Goal: Transaction & Acquisition: Purchase product/service

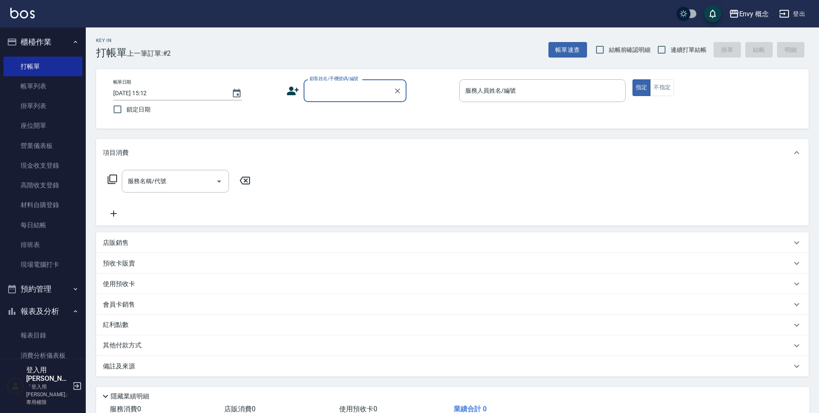
click at [341, 81] on label "顧客姓名/手機號碼/編號" at bounding box center [334, 78] width 49 height 6
click at [341, 83] on input "顧客姓名/手機號碼/編號" at bounding box center [348, 90] width 82 height 15
click at [342, 94] on input "顧客姓名/手機號碼/編號" at bounding box center [348, 90] width 82 height 15
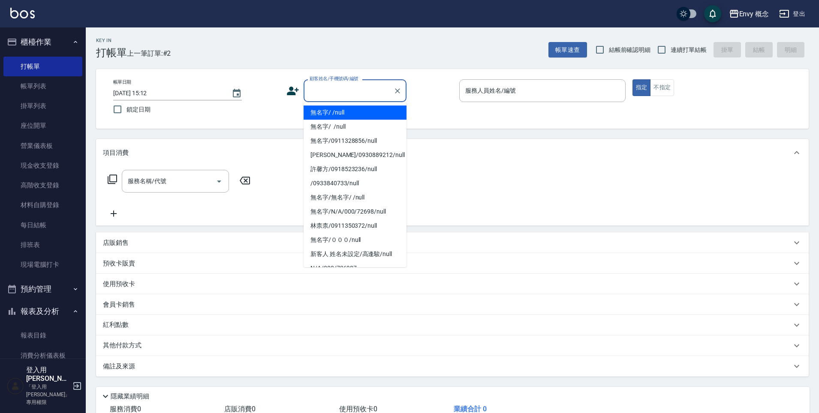
click at [348, 112] on li "無名字/ /null" at bounding box center [355, 112] width 103 height 14
type input "無名字/ /null"
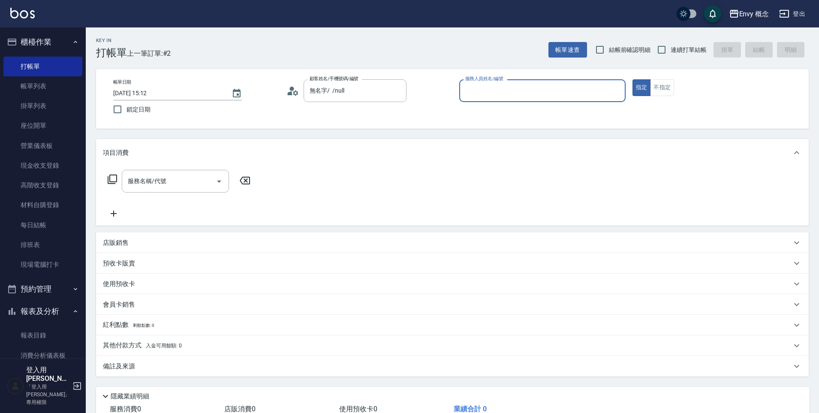
click at [488, 94] on input "服務人員姓名/編號" at bounding box center [542, 90] width 159 height 15
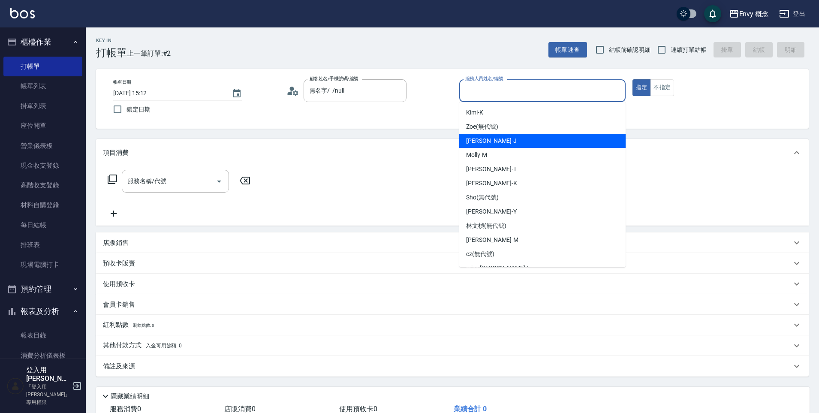
click at [481, 139] on span "[PERSON_NAME]" at bounding box center [491, 140] width 51 height 9
type input "[PERSON_NAME]"
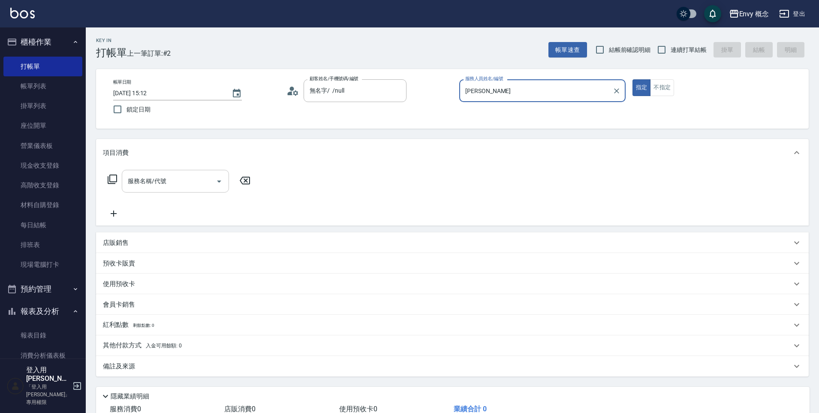
click at [173, 181] on input "服務名稱/代號" at bounding box center [169, 181] width 87 height 15
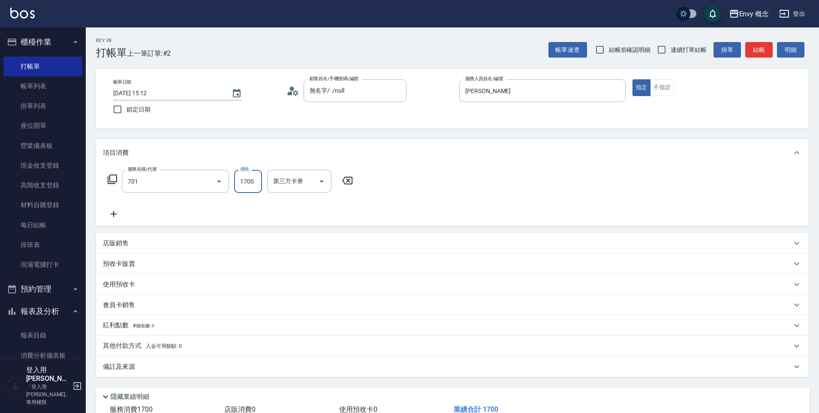
type input "701 染髮(701)"
type input "6000"
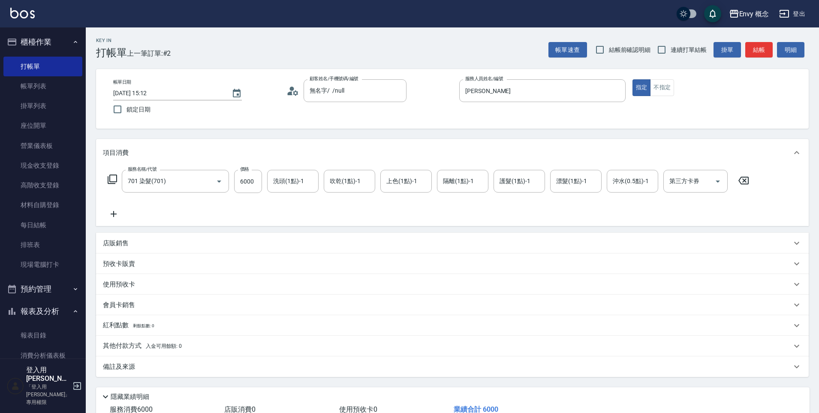
click at [126, 347] on p "其他付款方式 入金可用餘額: 0" at bounding box center [142, 345] width 79 height 9
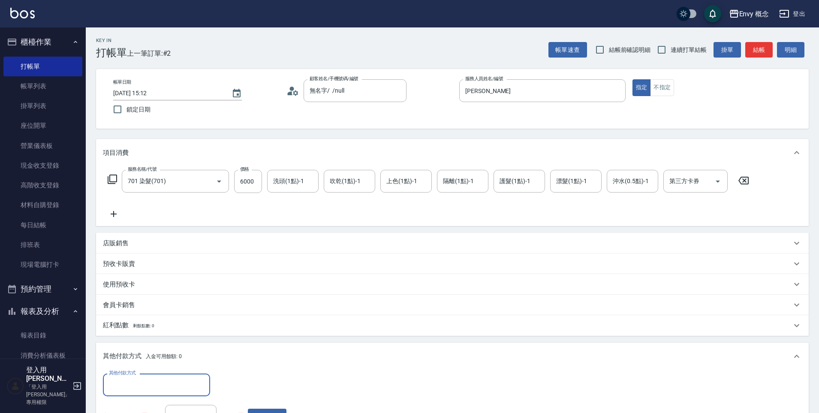
click at [145, 393] on div "其他付款方式" at bounding box center [156, 384] width 107 height 23
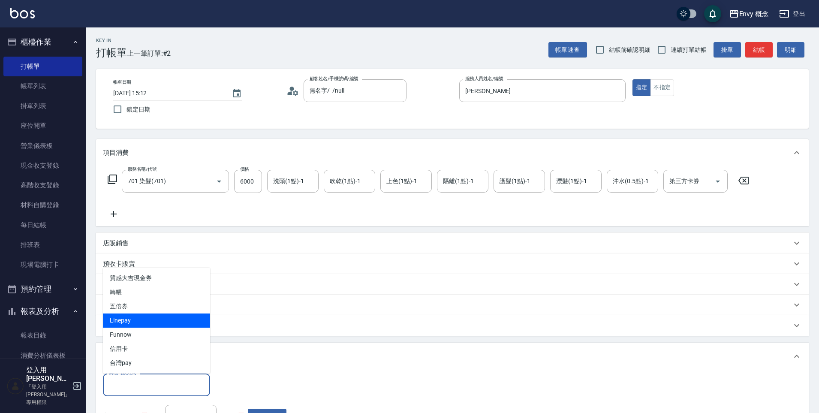
click at [150, 319] on span "Linepay" at bounding box center [156, 320] width 107 height 14
type input "Linepay"
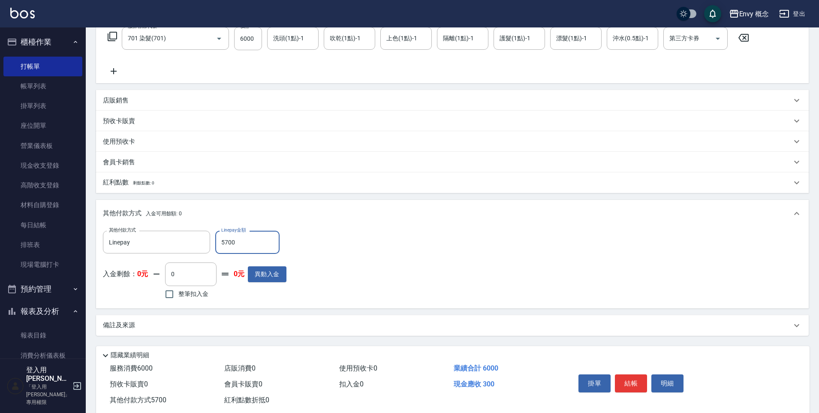
scroll to position [162, 0]
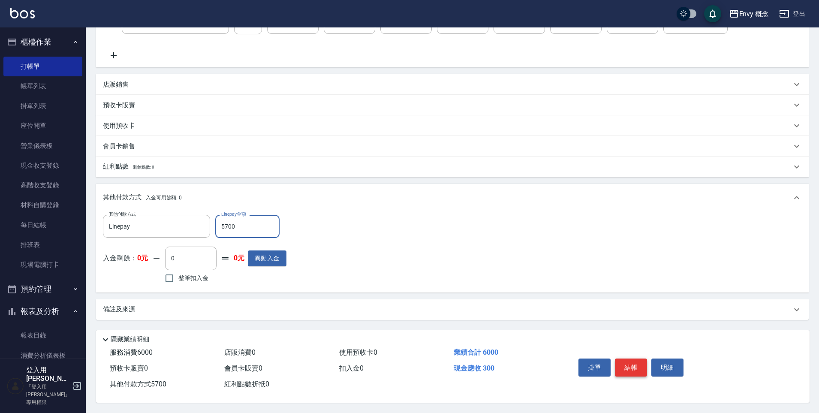
type input "5700"
click at [633, 358] on button "結帳" at bounding box center [631, 367] width 32 height 18
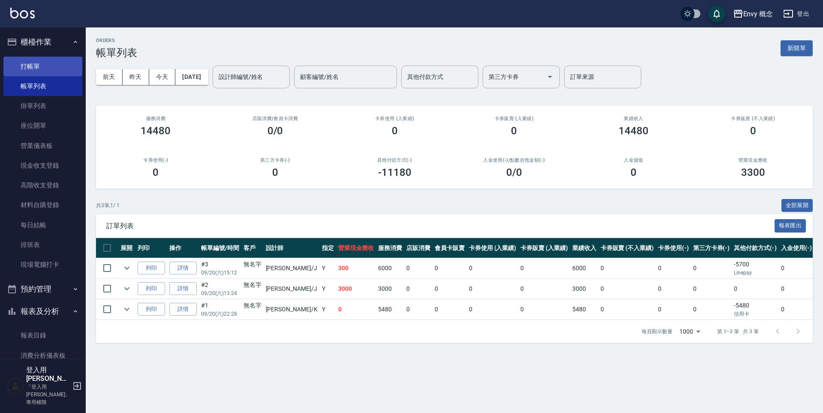
click at [62, 60] on link "打帳單" at bounding box center [42, 67] width 79 height 20
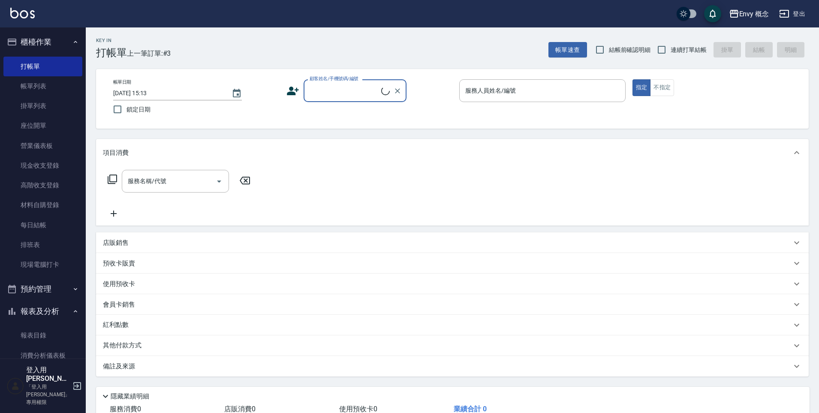
click at [350, 92] on input "顧客姓名/手機號碼/編號" at bounding box center [344, 90] width 74 height 15
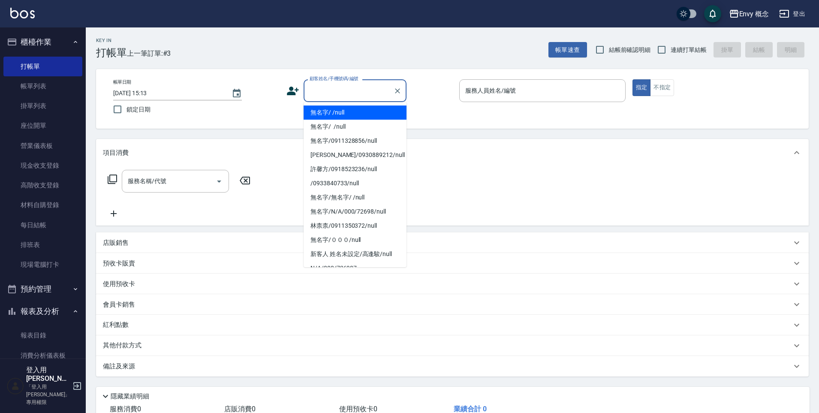
click at [349, 111] on li "無名字/ /null" at bounding box center [355, 112] width 103 height 14
type input "無名字/ /null"
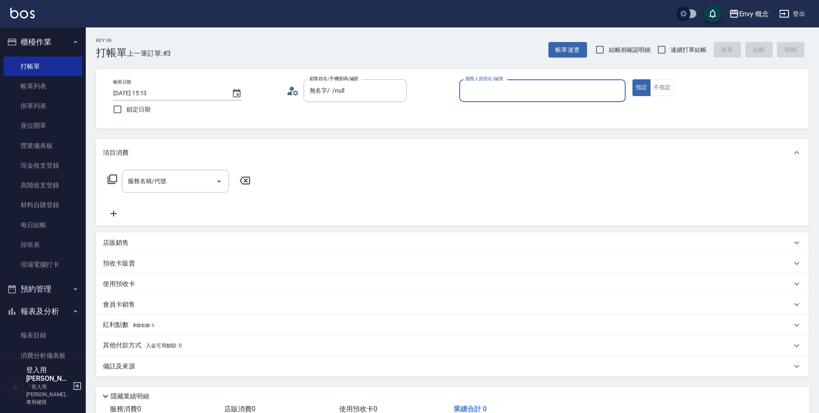
click at [490, 87] on input "服務人員姓名/編號" at bounding box center [542, 90] width 159 height 15
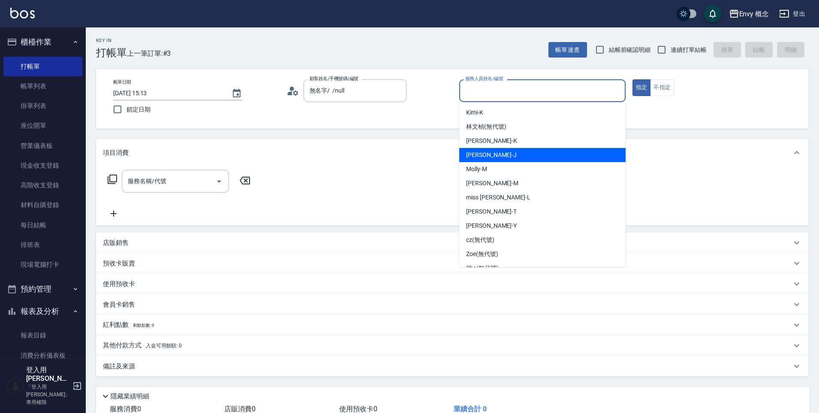
click at [497, 159] on div "[PERSON_NAME]" at bounding box center [542, 155] width 166 height 14
type input "[PERSON_NAME]"
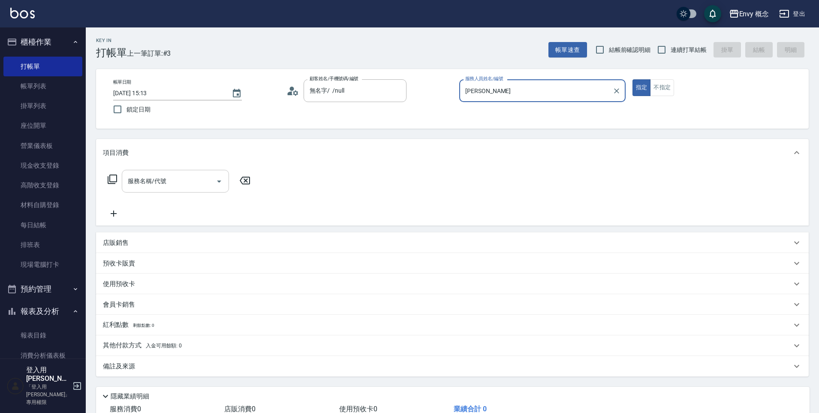
click at [157, 192] on div "服務名稱/代號" at bounding box center [175, 181] width 107 height 23
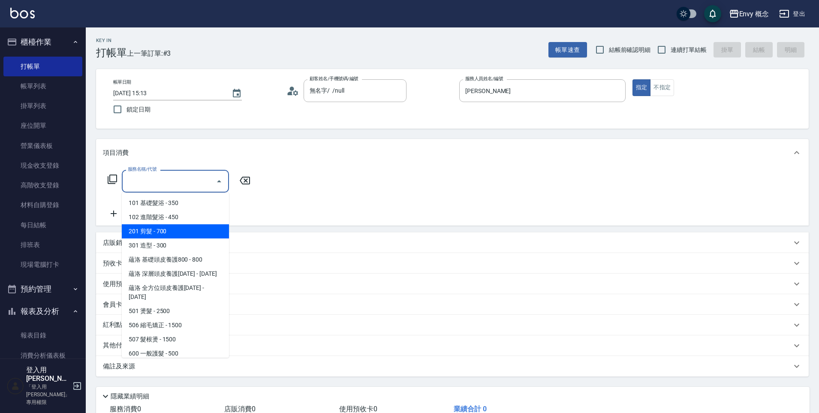
click at [196, 228] on span "201 剪髮 - 700" at bounding box center [175, 231] width 107 height 14
type input "201 剪髮(201)"
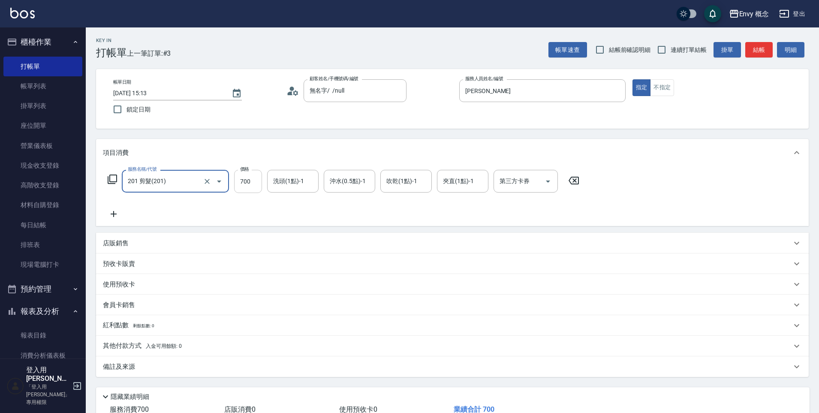
click at [243, 180] on input "700" at bounding box center [248, 181] width 28 height 23
type input "2200"
click at [114, 345] on p "其他付款方式 入金可用餘額: 0" at bounding box center [142, 345] width 79 height 9
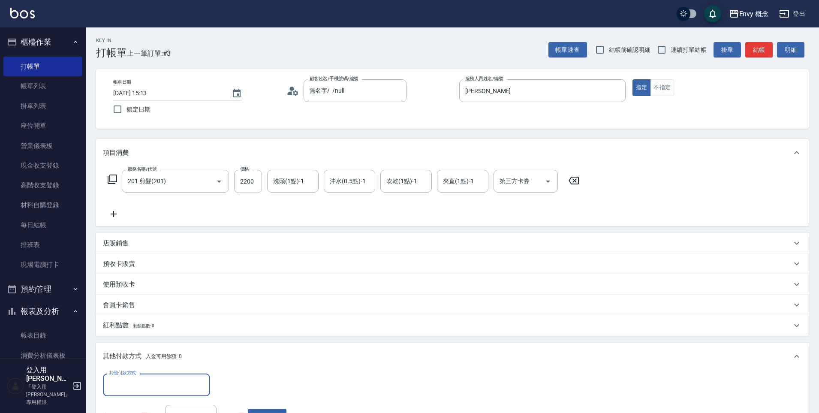
click at [142, 383] on input "其他付款方式" at bounding box center [156, 384] width 99 height 15
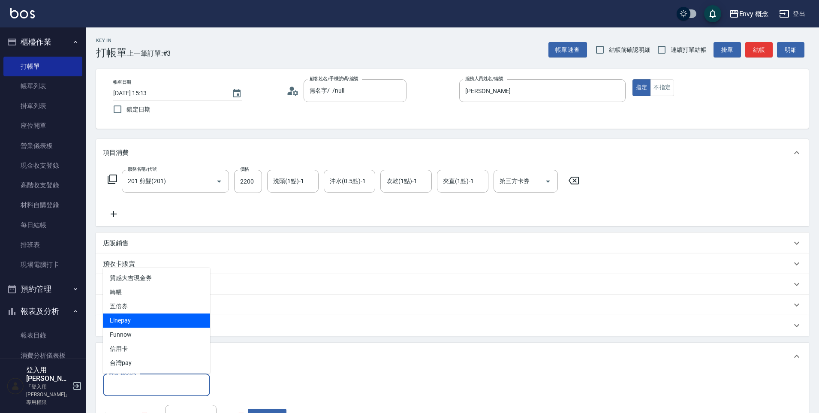
click at [149, 323] on span "Linepay" at bounding box center [156, 320] width 107 height 14
type input "Linepay"
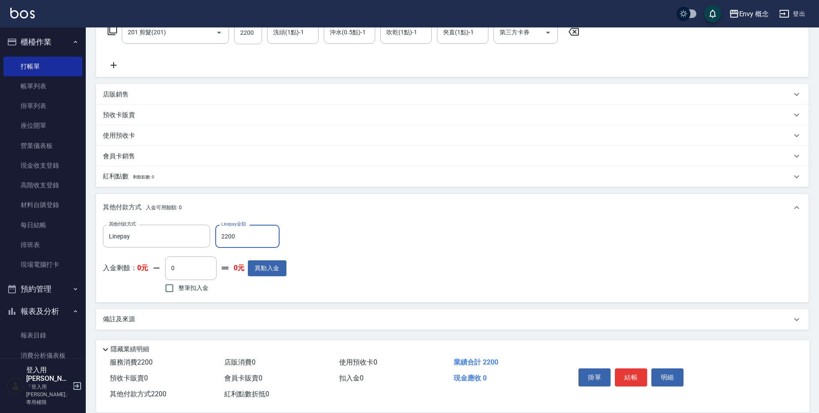
scroll to position [162, 0]
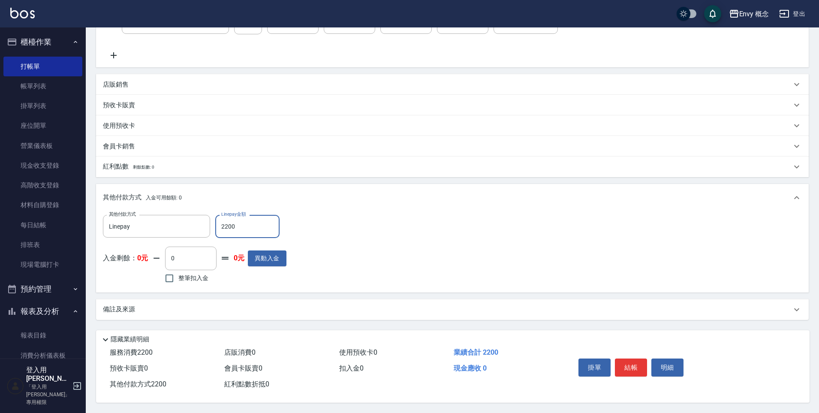
type input "2200"
click at [641, 355] on div "掛單 結帳 明細" at bounding box center [631, 368] width 112 height 27
click at [643, 358] on button "結帳" at bounding box center [631, 367] width 32 height 18
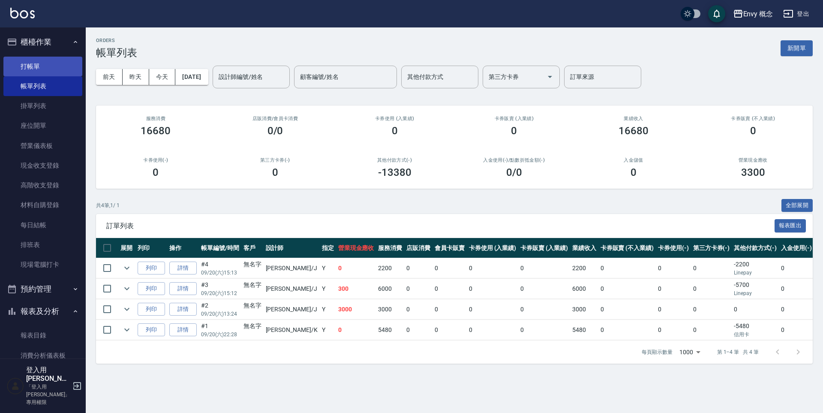
click at [42, 69] on link "打帳單" at bounding box center [42, 67] width 79 height 20
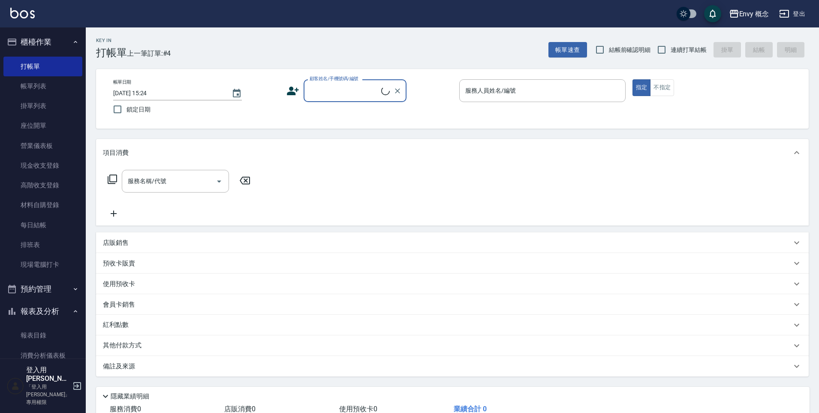
click at [353, 101] on div "顧客姓名/手機號碼/編號" at bounding box center [355, 90] width 103 height 23
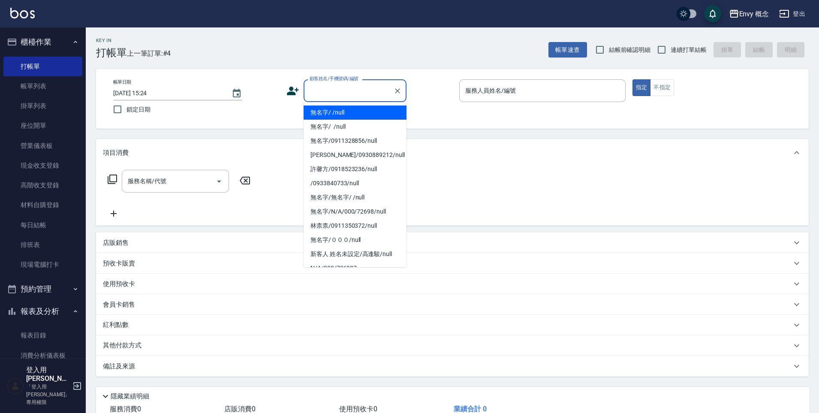
click at [349, 111] on li "無名字/ /null" at bounding box center [355, 112] width 103 height 14
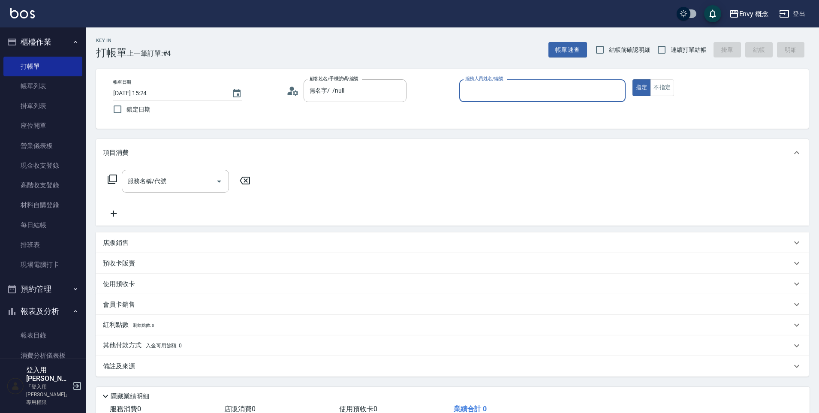
type input "無名字/ /null"
click at [507, 86] on input "服務人員姓名/編號" at bounding box center [542, 90] width 159 height 15
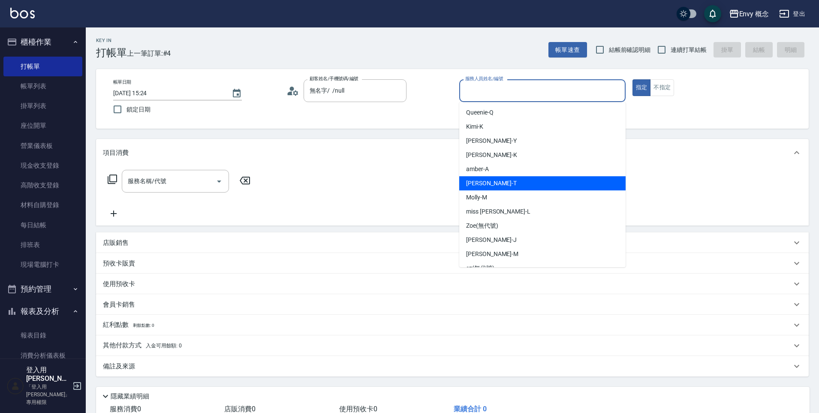
click at [508, 182] on div "[PERSON_NAME]" at bounding box center [542, 183] width 166 height 14
type input "[PERSON_NAME]"
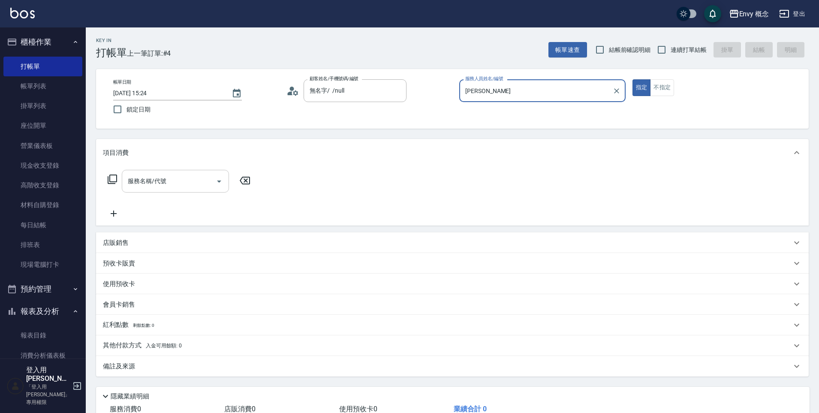
click at [177, 184] on input "服務名稱/代號" at bounding box center [169, 181] width 87 height 15
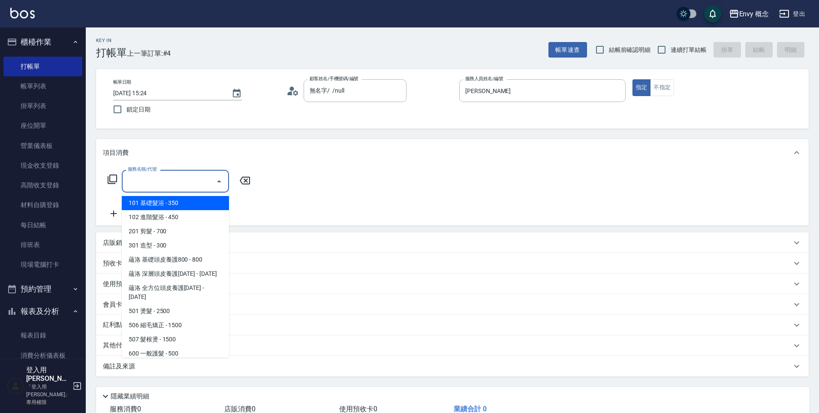
type input "７"
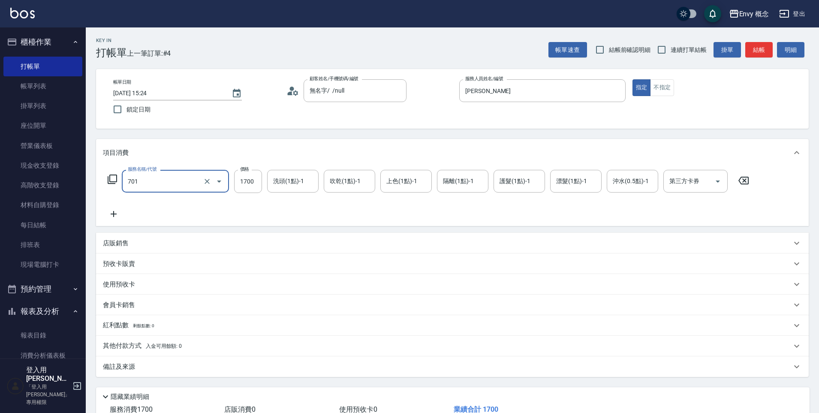
type input "701 染髮(701)"
type input "4300"
click at [108, 343] on p "其他付款方式 入金可用餘額: 0" at bounding box center [142, 345] width 79 height 9
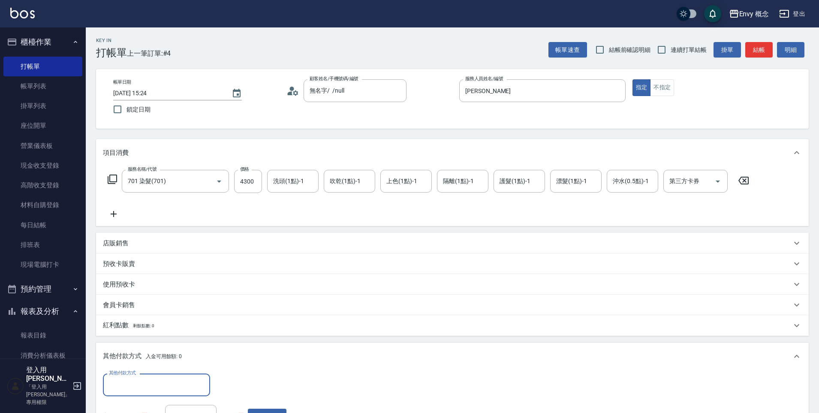
click at [148, 384] on input "其他付款方式" at bounding box center [156, 384] width 99 height 15
click at [139, 347] on span "信用卡" at bounding box center [156, 349] width 107 height 14
type input "信用卡"
click at [247, 378] on input "0" at bounding box center [247, 384] width 64 height 23
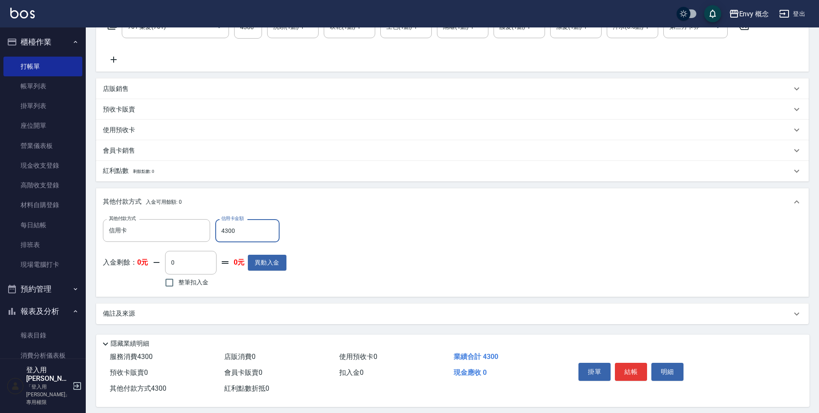
scroll to position [162, 0]
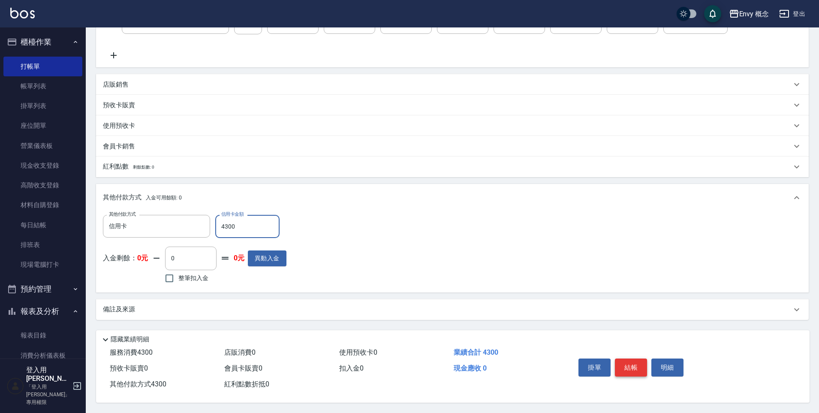
type input "4300"
click at [635, 361] on button "結帳" at bounding box center [631, 367] width 32 height 18
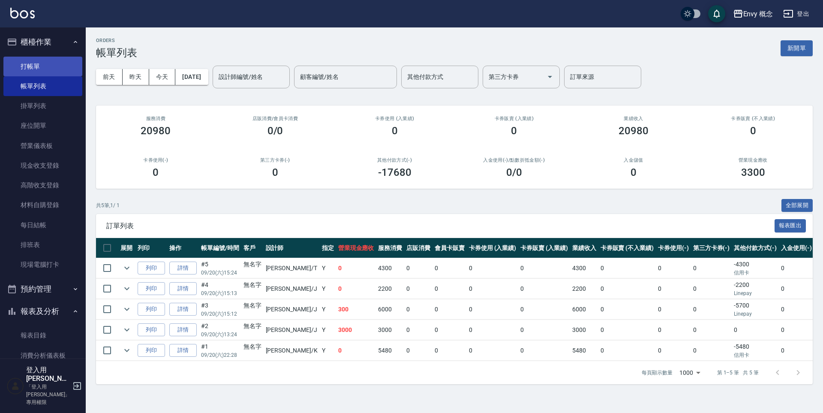
click at [23, 63] on link "打帳單" at bounding box center [42, 67] width 79 height 20
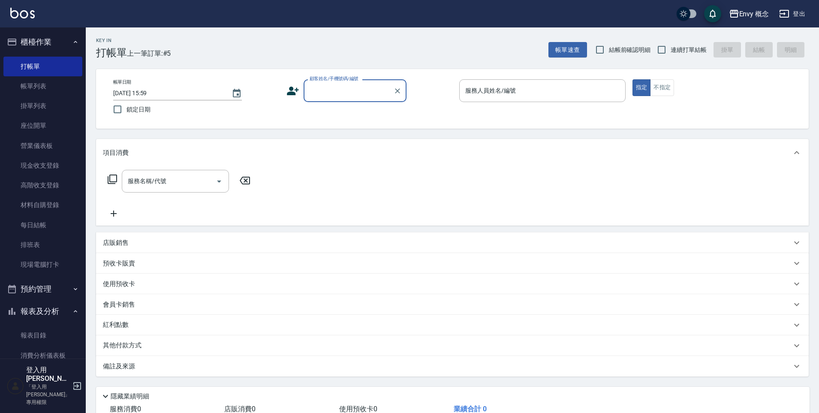
click at [322, 89] on input "顧客姓名/手機號碼/編號" at bounding box center [348, 90] width 82 height 15
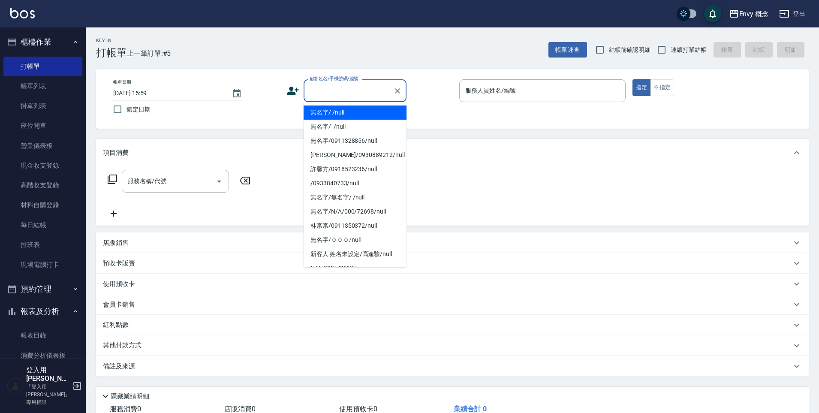
click at [327, 116] on li "無名字/ /null" at bounding box center [355, 112] width 103 height 14
type input "無名字/ /null"
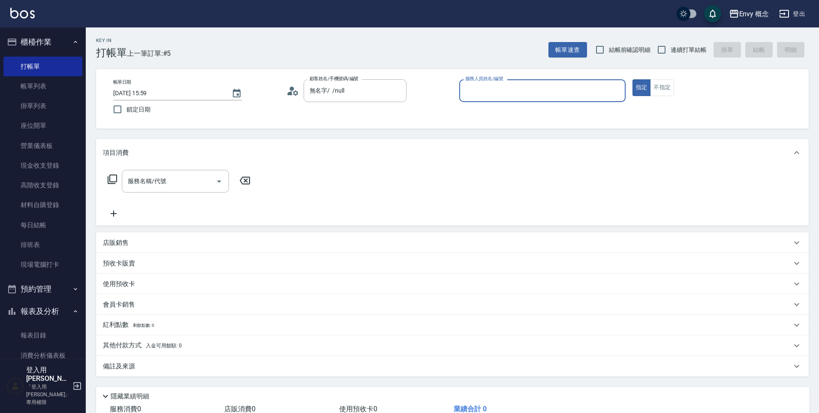
click at [546, 81] on div "服務人員姓名/編號" at bounding box center [542, 90] width 166 height 23
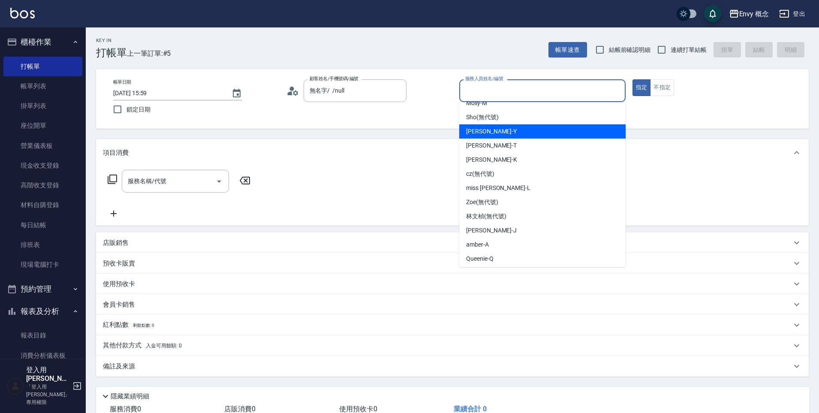
scroll to position [40, 0]
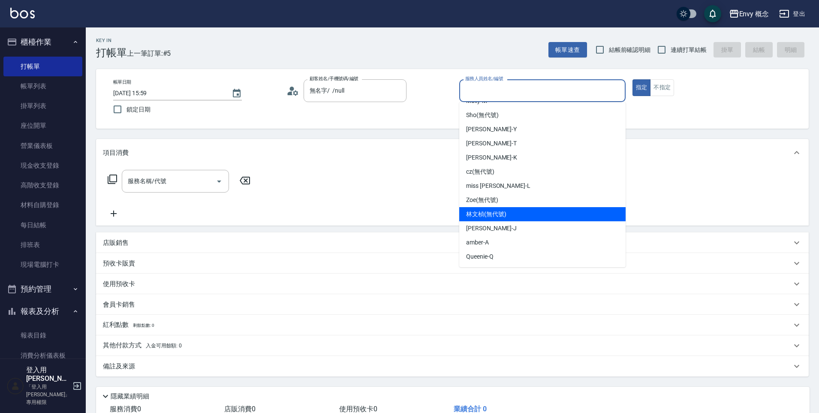
click at [488, 223] on div "[PERSON_NAME]" at bounding box center [542, 228] width 166 height 14
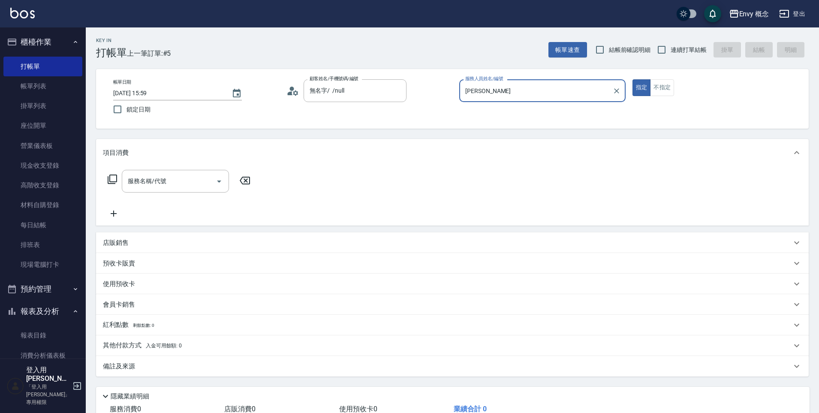
type input "[PERSON_NAME]"
click at [189, 183] on input "服務名稱/代號" at bounding box center [169, 181] width 87 height 15
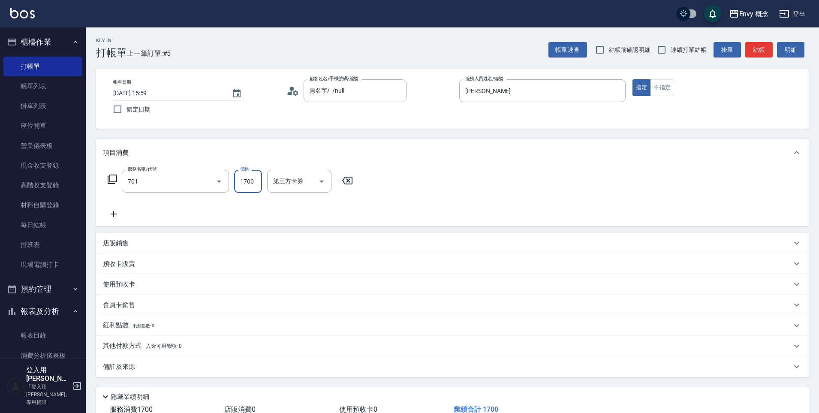
type input "701 染髮(701)"
type input "3000"
click at [125, 349] on p "其他付款方式 入金可用餘額: 0" at bounding box center [142, 345] width 79 height 9
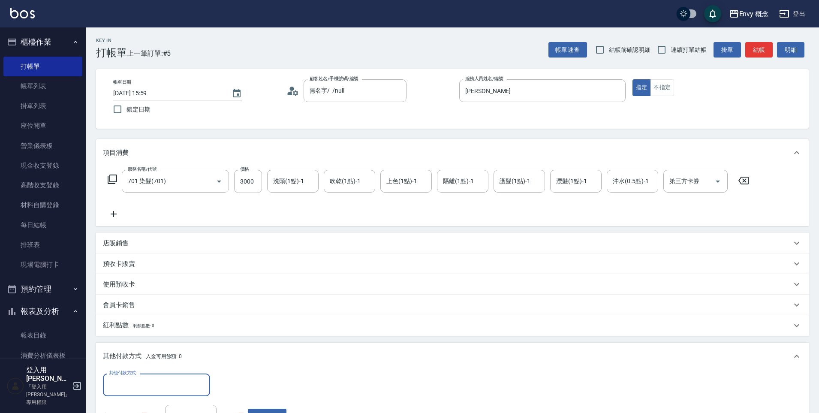
scroll to position [0, 0]
click at [148, 385] on input "其他付款方式" at bounding box center [156, 384] width 99 height 15
click at [144, 351] on span "信用卡" at bounding box center [156, 349] width 107 height 14
type input "信用卡"
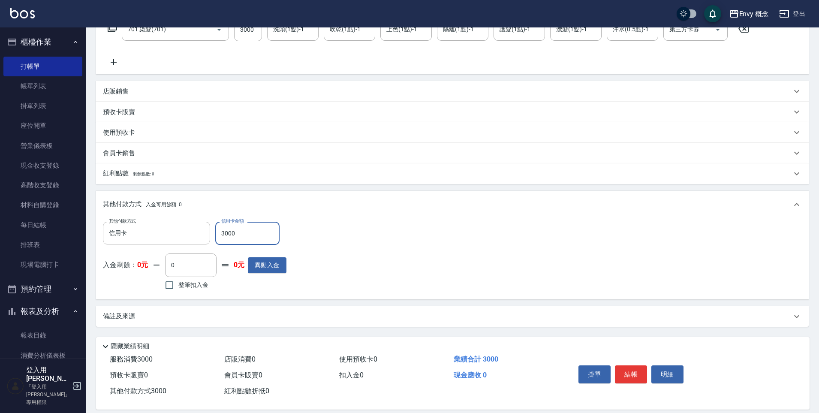
scroll to position [162, 0]
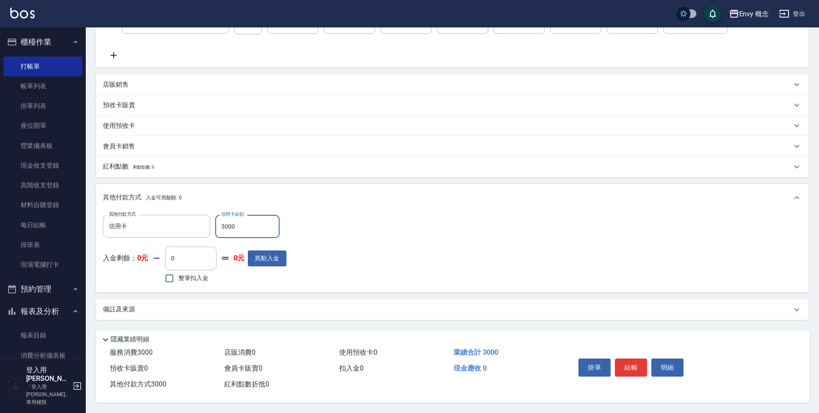
type input "3000"
click at [629, 360] on button "結帳" at bounding box center [631, 367] width 32 height 18
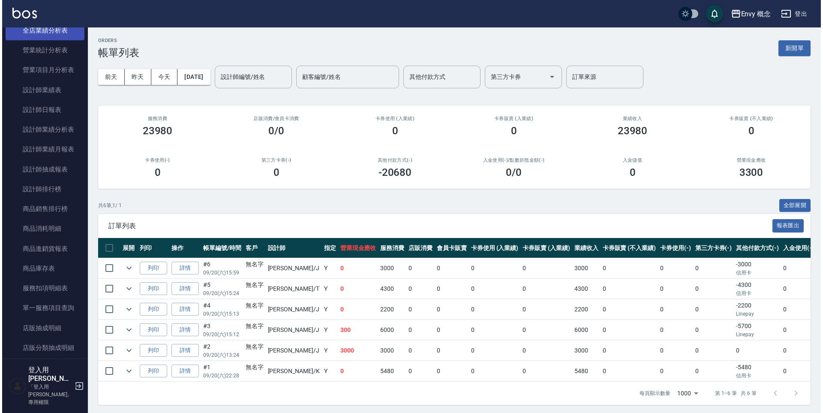
scroll to position [537, 0]
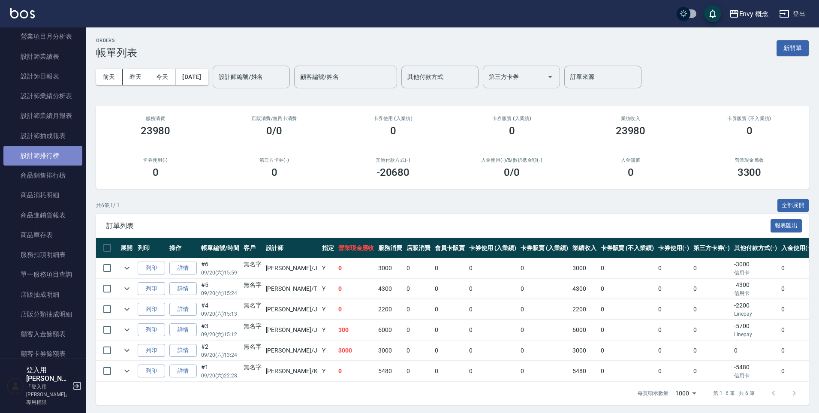
click at [53, 150] on link "設計師排行榜" at bounding box center [42, 156] width 79 height 20
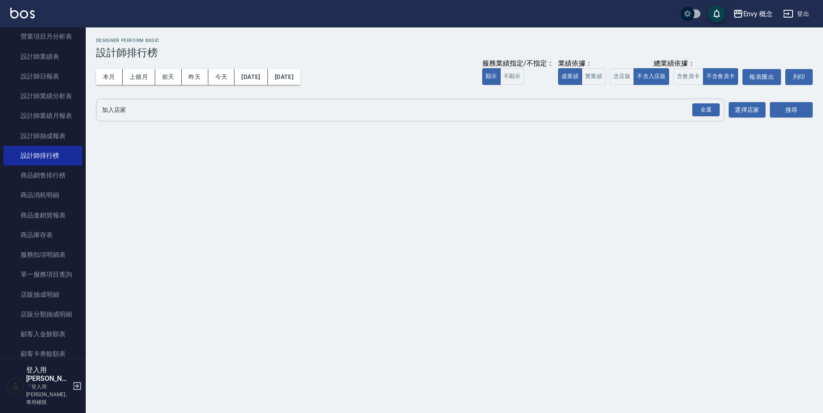
click at [226, 109] on input "加入店家" at bounding box center [404, 109] width 608 height 15
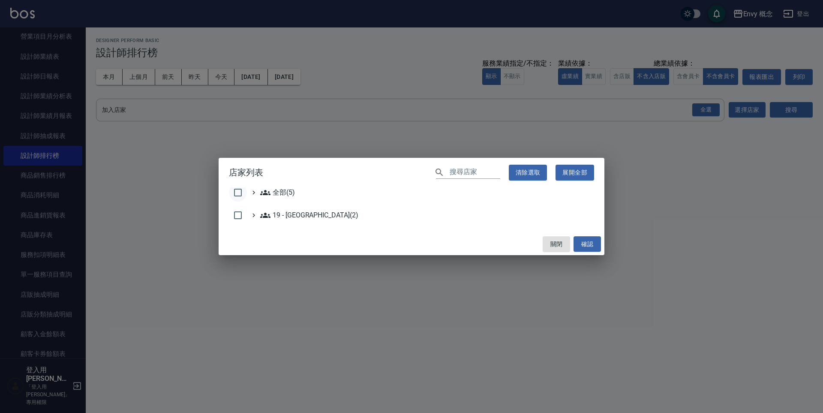
click at [231, 191] on input "checkbox" at bounding box center [238, 192] width 18 height 18
checkbox input "true"
click at [588, 248] on button "確認" at bounding box center [587, 244] width 27 height 16
checkbox input "false"
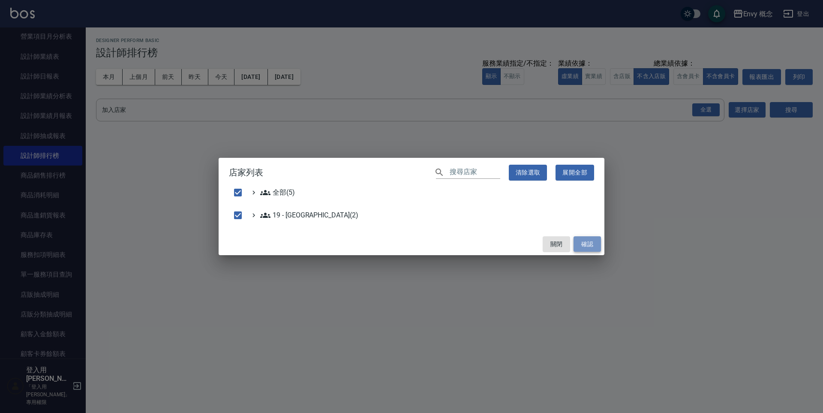
checkbox input "false"
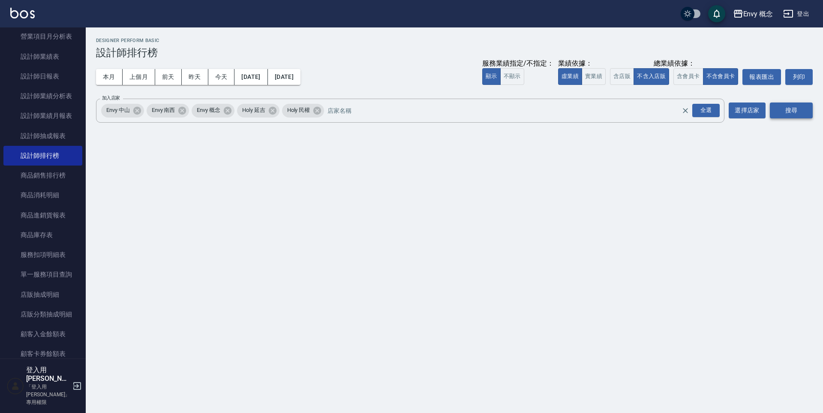
click at [784, 114] on button "搜尋" at bounding box center [791, 110] width 43 height 16
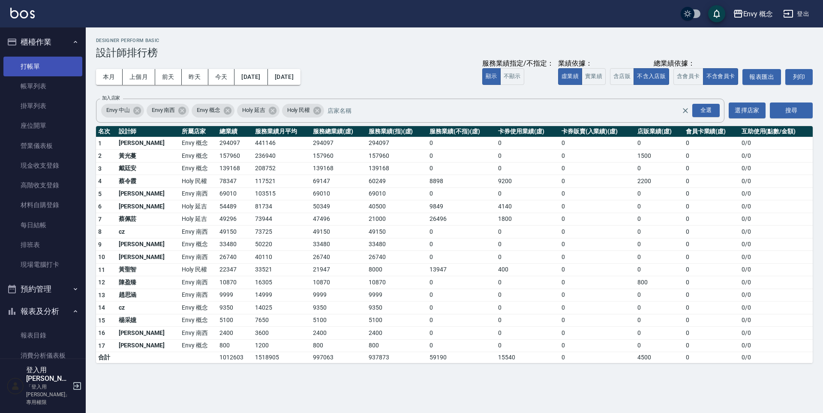
click at [27, 68] on link "打帳單" at bounding box center [42, 67] width 79 height 20
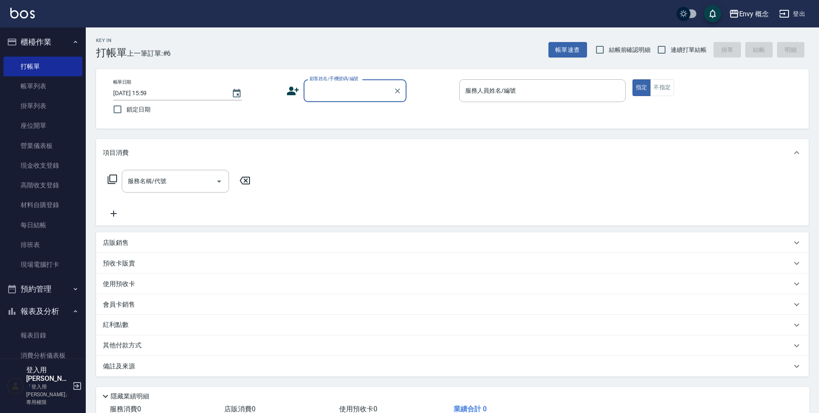
click at [377, 84] on input "顧客姓名/手機號碼/編號" at bounding box center [348, 90] width 82 height 15
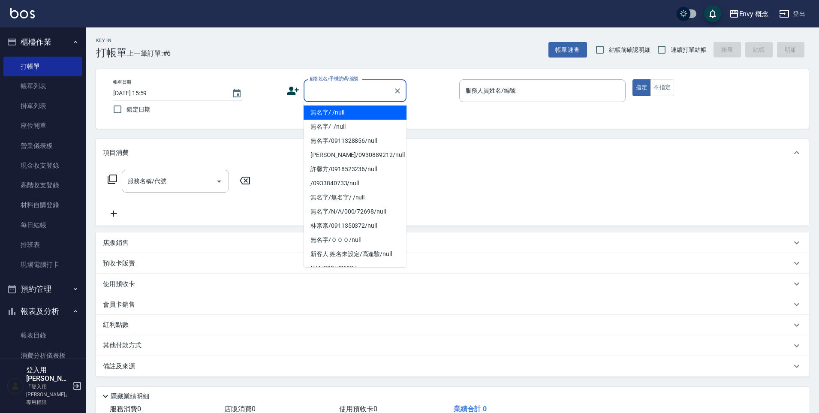
click at [360, 105] on li "無名字/ /null" at bounding box center [355, 112] width 103 height 14
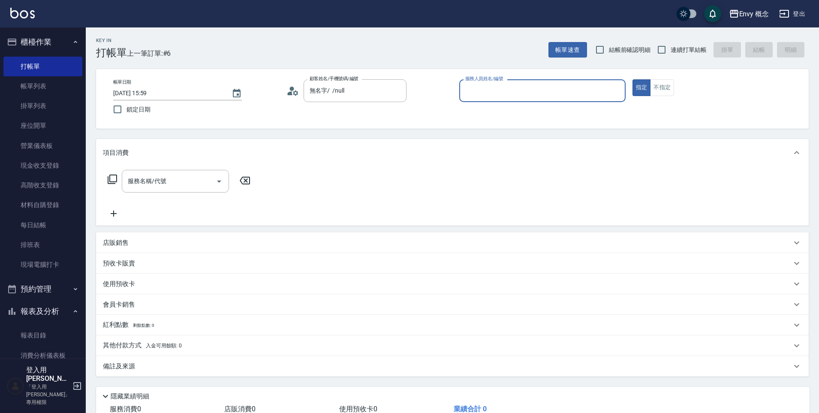
type input "無名字/ /null"
click at [505, 87] on input "服務人員姓名/編號" at bounding box center [542, 90] width 159 height 15
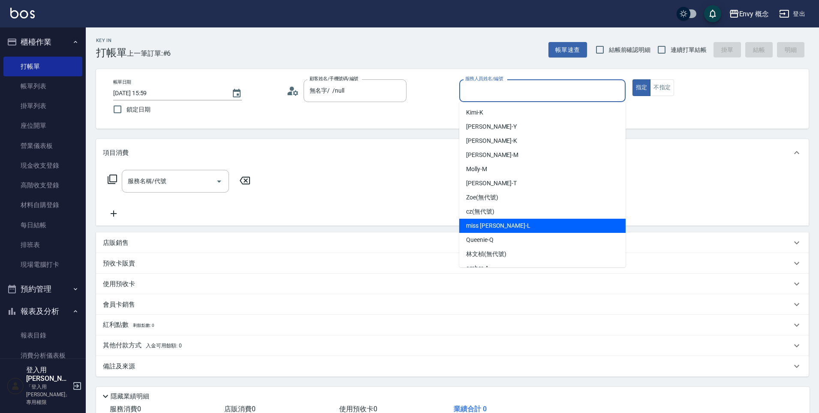
scroll to position [40, 0]
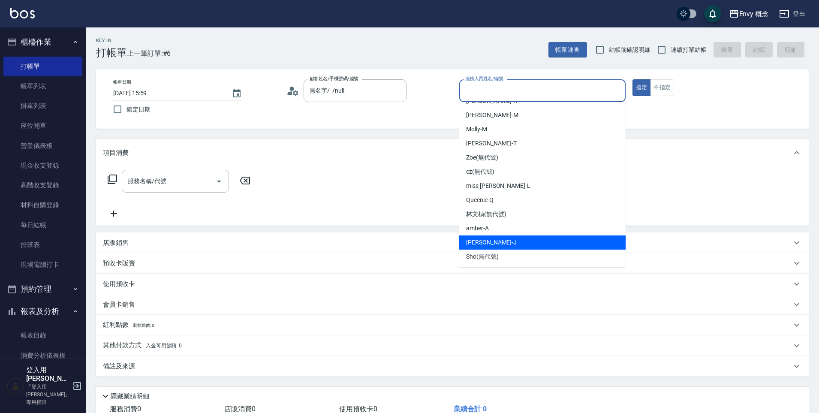
click at [494, 239] on div "[PERSON_NAME]" at bounding box center [542, 242] width 166 height 14
type input "[PERSON_NAME]"
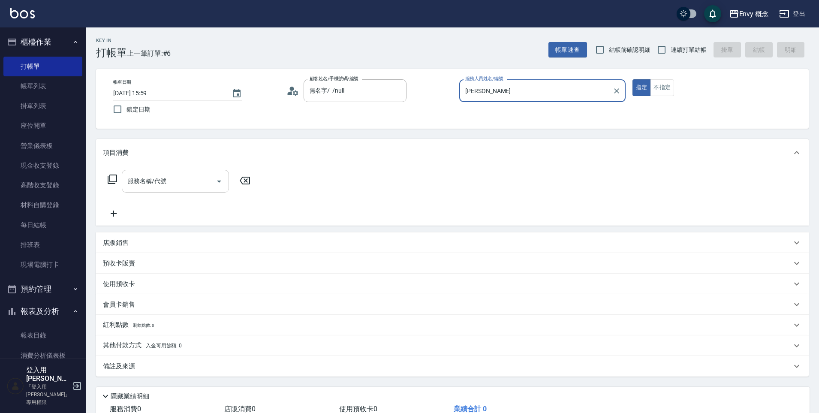
click at [163, 176] on input "服務名稱/代號" at bounding box center [169, 181] width 87 height 15
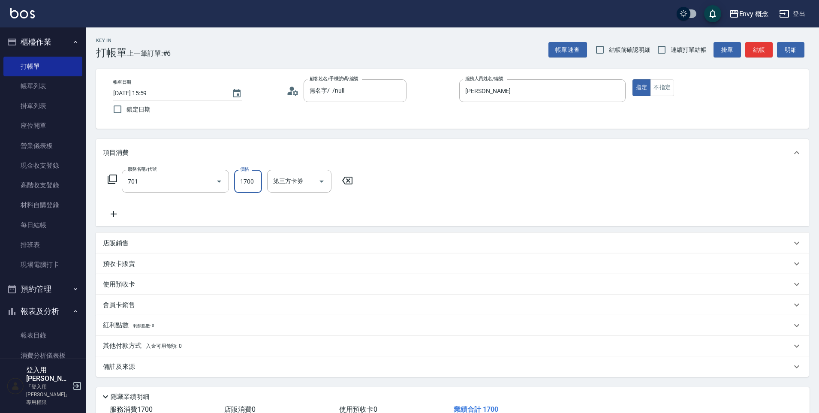
type input "701 染髮(701)"
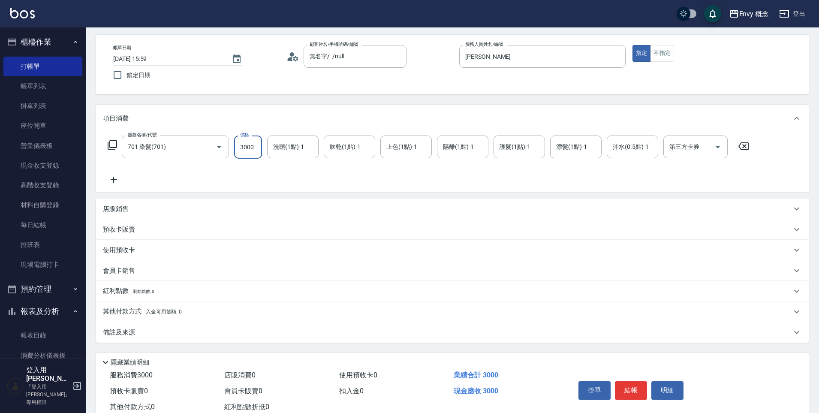
scroll to position [61, 0]
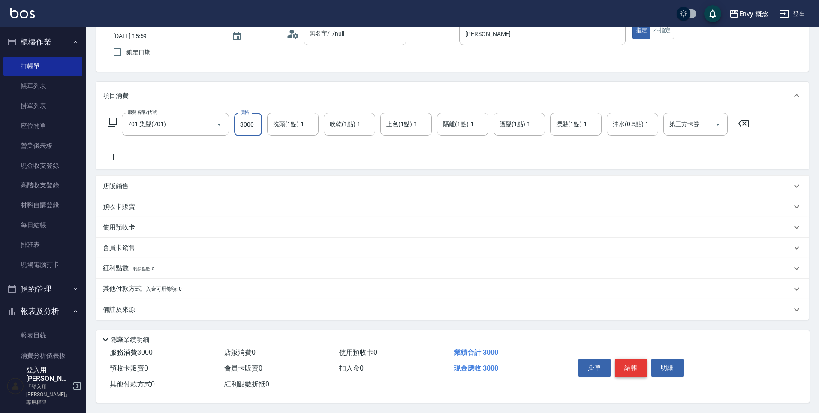
type input "3000"
click at [629, 365] on button "結帳" at bounding box center [631, 367] width 32 height 18
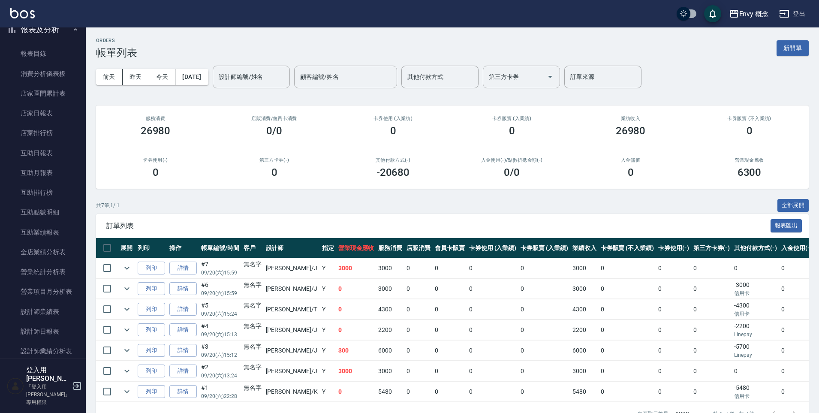
scroll to position [284, 0]
click at [255, 77] on input "設計師編號/姓名" at bounding box center [250, 76] width 69 height 15
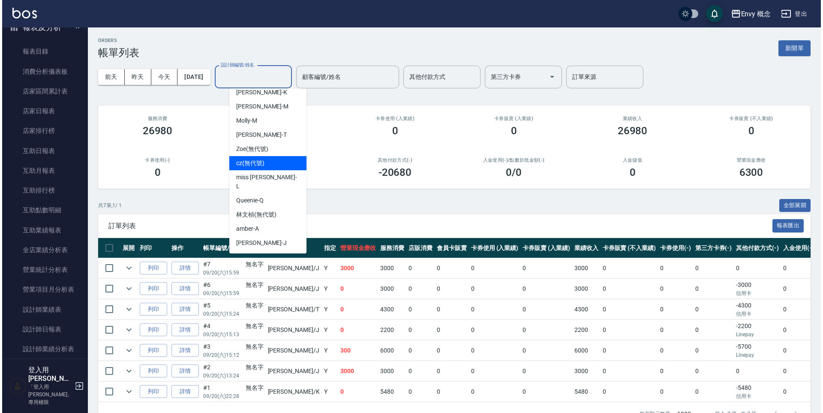
scroll to position [40, 0]
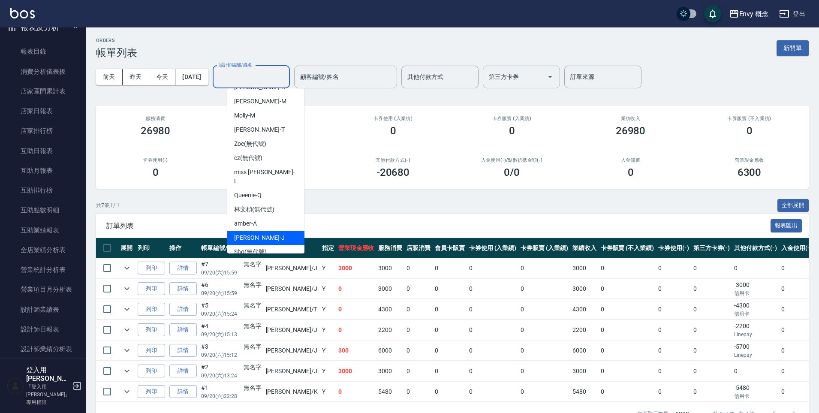
click at [255, 233] on span "[PERSON_NAME]" at bounding box center [259, 237] width 51 height 9
type input "[PERSON_NAME]"
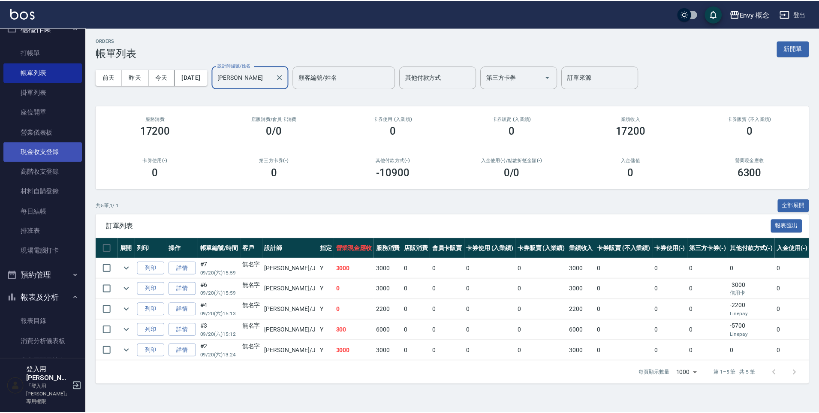
scroll to position [10, 0]
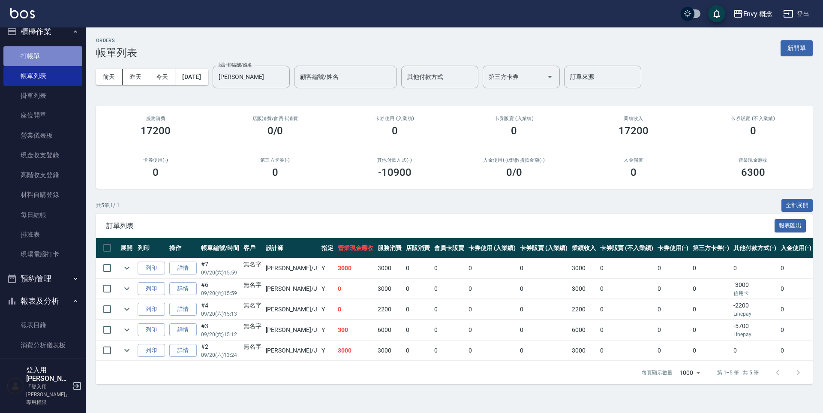
click at [60, 58] on link "打帳單" at bounding box center [42, 56] width 79 height 20
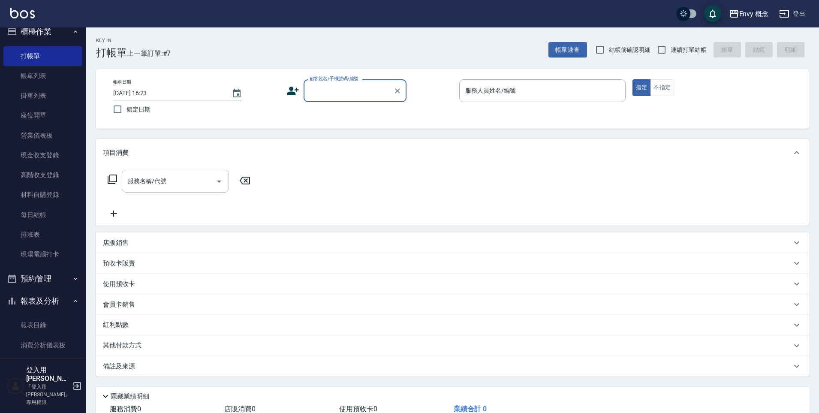
click at [315, 105] on div "帳單日期 [DATE] 16:23 鎖定日期 顧客姓名/手機號碼/編號 顧客姓名/手機號碼/編號 服務人員姓名/編號 服務人員姓名/編號 指定 不指定" at bounding box center [452, 98] width 692 height 39
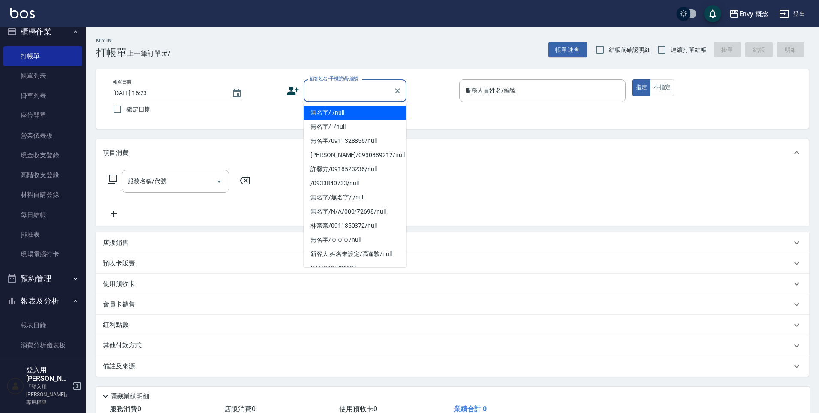
click at [318, 93] on input "顧客姓名/手機號碼/編號" at bounding box center [348, 90] width 82 height 15
click at [326, 106] on li "無名字/ /null" at bounding box center [355, 112] width 103 height 14
type input "無名字/ /null"
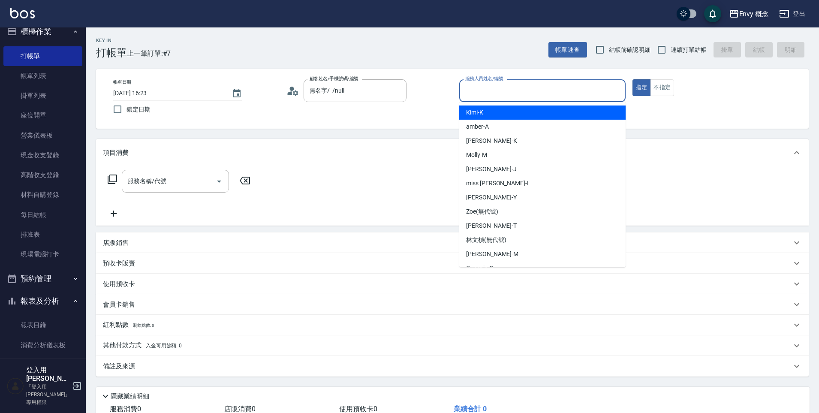
click at [521, 90] on input "服務人員姓名/編號" at bounding box center [542, 90] width 159 height 15
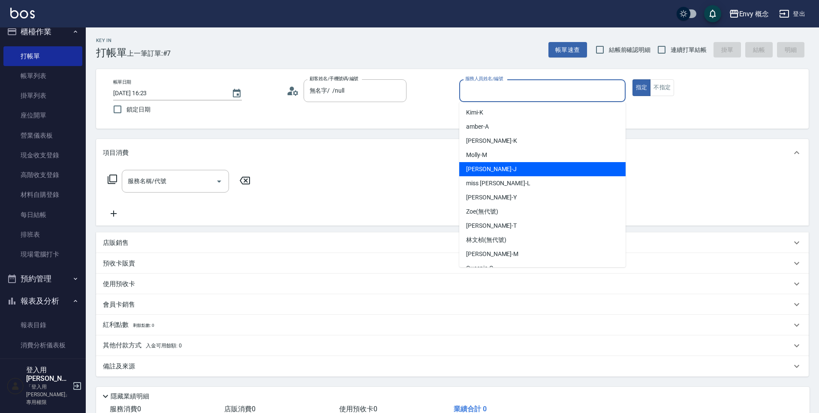
click at [494, 165] on div "[PERSON_NAME]" at bounding box center [542, 169] width 166 height 14
type input "[PERSON_NAME]"
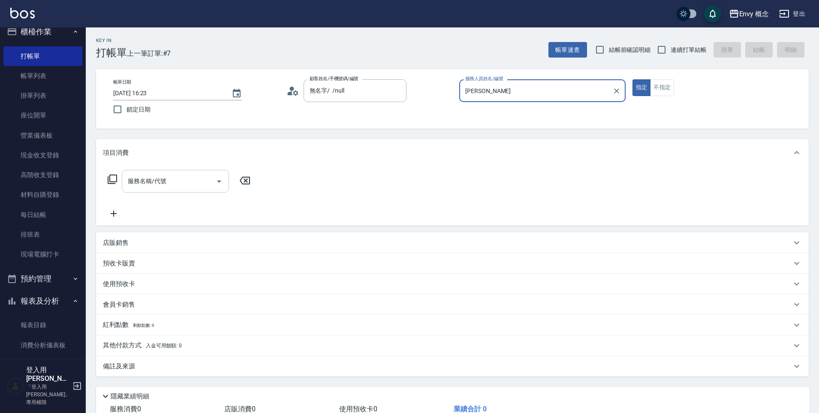
click at [194, 175] on input "服務名稱/代號" at bounding box center [169, 181] width 87 height 15
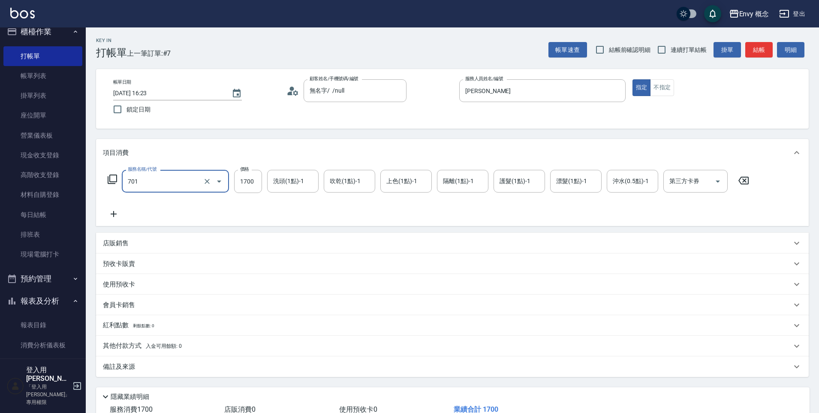
type input "701 染髮(701)"
type input "3000"
click at [115, 345] on p "其他付款方式 入金可用餘額: 0" at bounding box center [142, 345] width 79 height 9
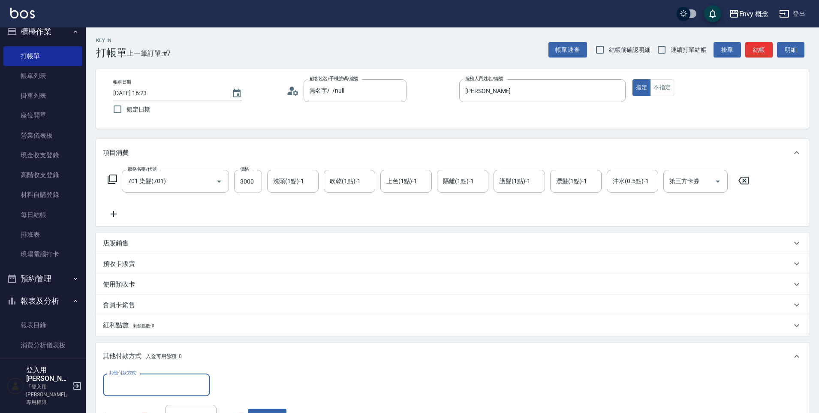
drag, startPoint x: 119, startPoint y: 365, endPoint x: 125, endPoint y: 376, distance: 12.7
click at [125, 376] on div "其他付款方式 入金可用餘額: 0 其他付款方式 其他付款方式 入金剩餘： 0元 0 ​ 整筆扣入金 0元 異動入金" at bounding box center [452, 397] width 712 height 108
click at [129, 387] on input "其他付款方式" at bounding box center [156, 384] width 99 height 15
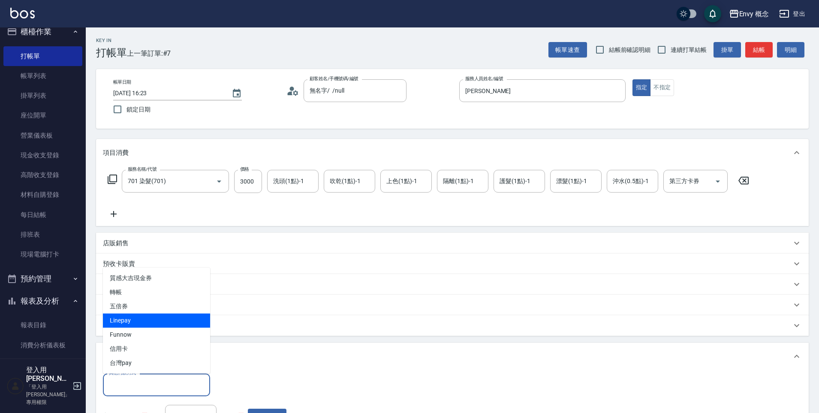
click at [129, 324] on span "Linepay" at bounding box center [156, 320] width 107 height 14
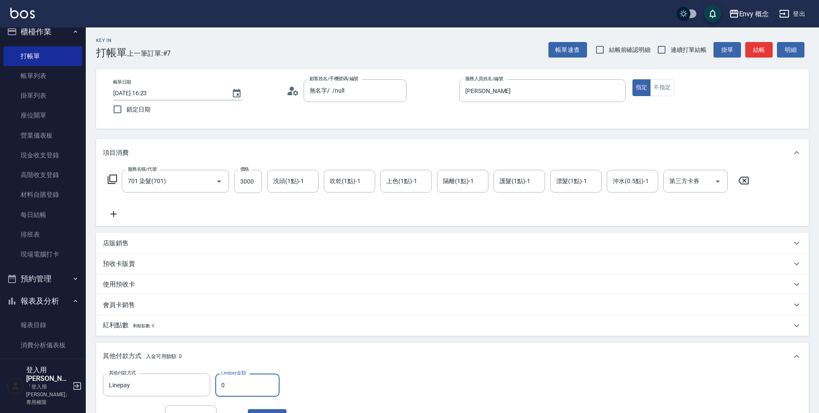
type input "Linepay"
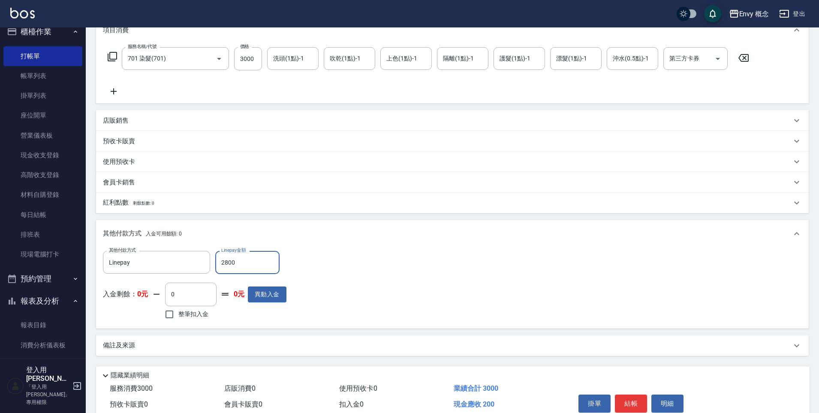
scroll to position [162, 0]
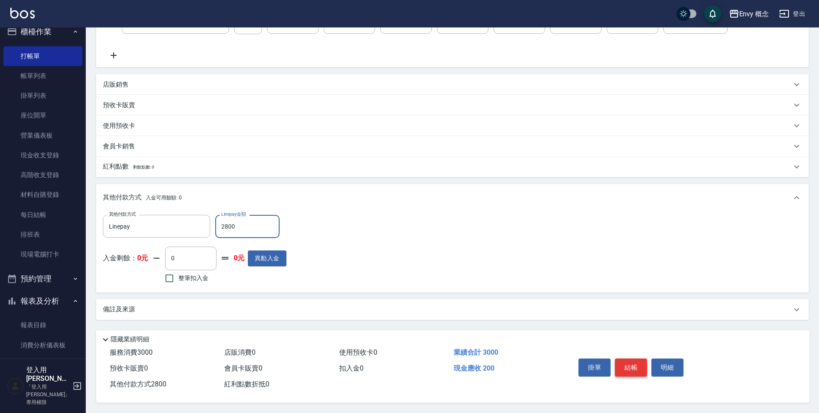
type input "2800"
click at [631, 367] on button "結帳" at bounding box center [631, 367] width 32 height 18
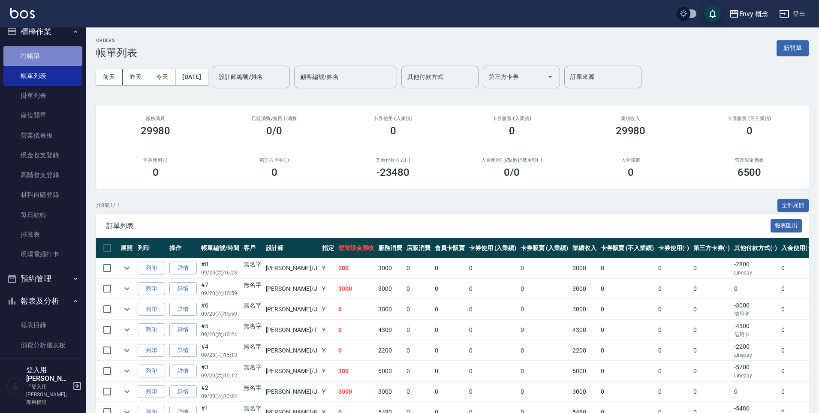
click at [69, 60] on link "打帳單" at bounding box center [42, 56] width 79 height 20
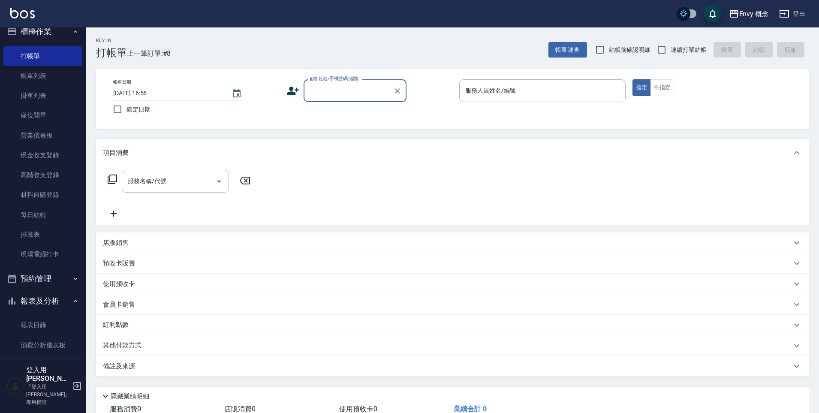
click at [324, 93] on input "顧客姓名/手機號碼/編號" at bounding box center [348, 90] width 82 height 15
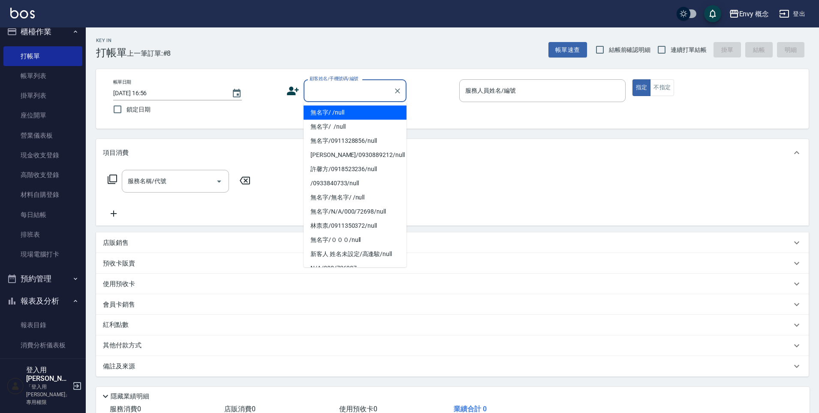
click at [330, 112] on li "無名字/ /null" at bounding box center [355, 112] width 103 height 14
type input "無名字/ /null"
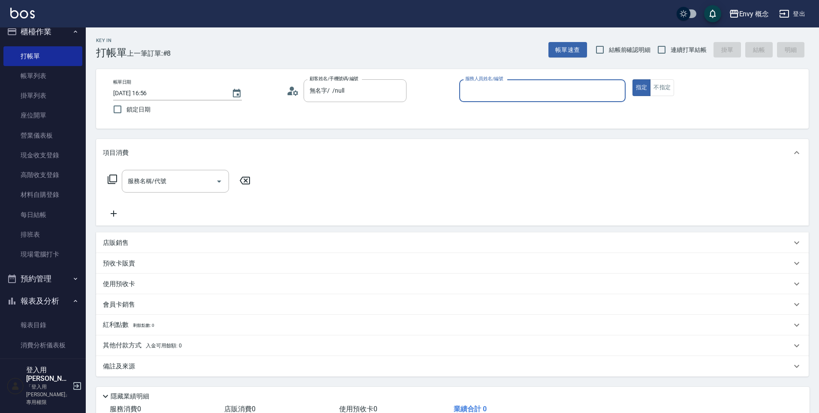
click at [475, 90] on input "服務人員姓名/編號" at bounding box center [542, 90] width 159 height 15
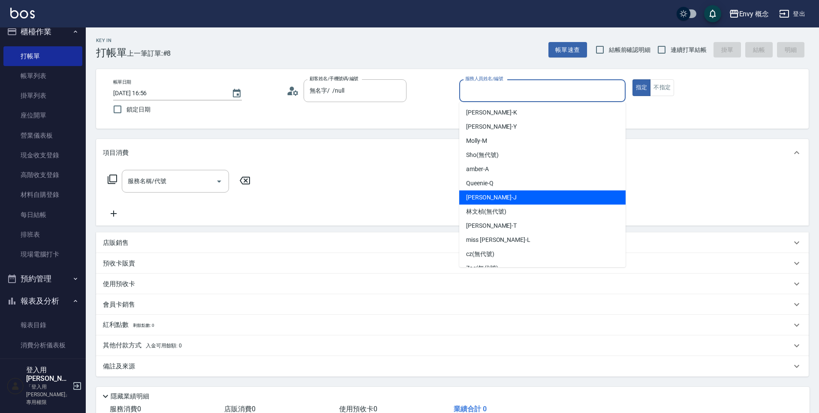
click at [487, 193] on span "[PERSON_NAME]" at bounding box center [491, 197] width 51 height 9
type input "[PERSON_NAME]"
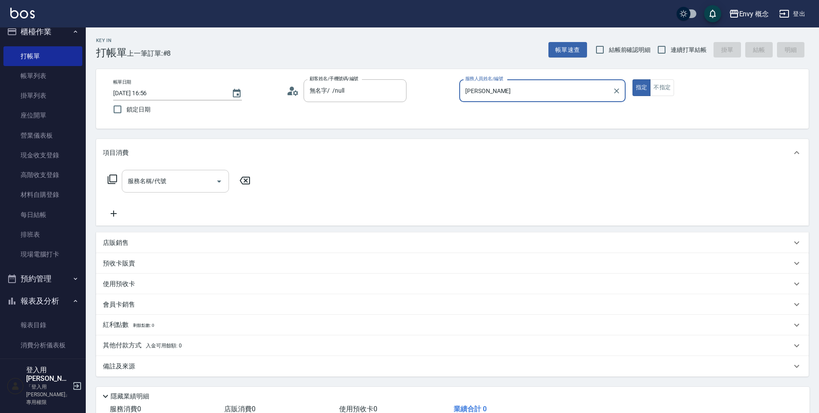
click at [188, 192] on div "服務名稱/代號" at bounding box center [175, 181] width 107 height 23
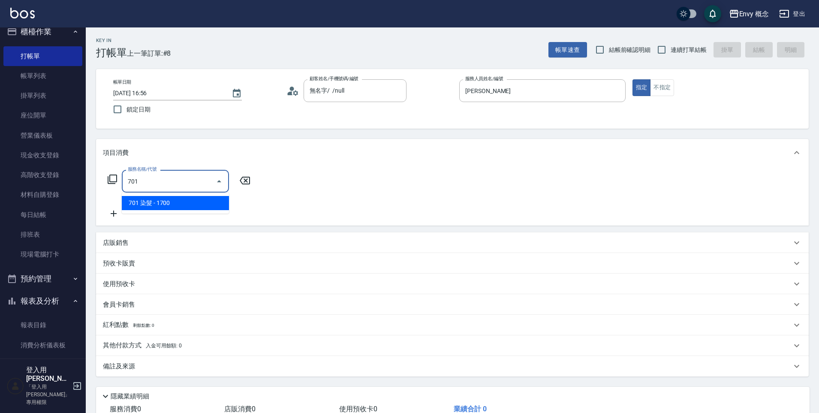
type input "701 染髮(701)"
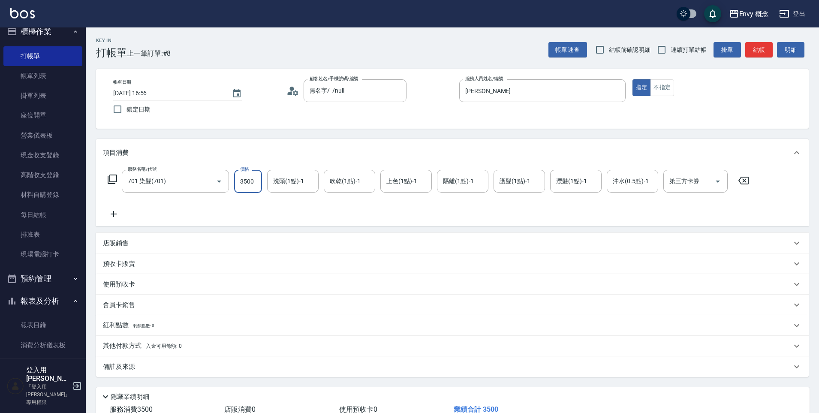
type input "3500"
click at [143, 334] on div "紅利點數 剩餘點數: 0" at bounding box center [452, 325] width 712 height 21
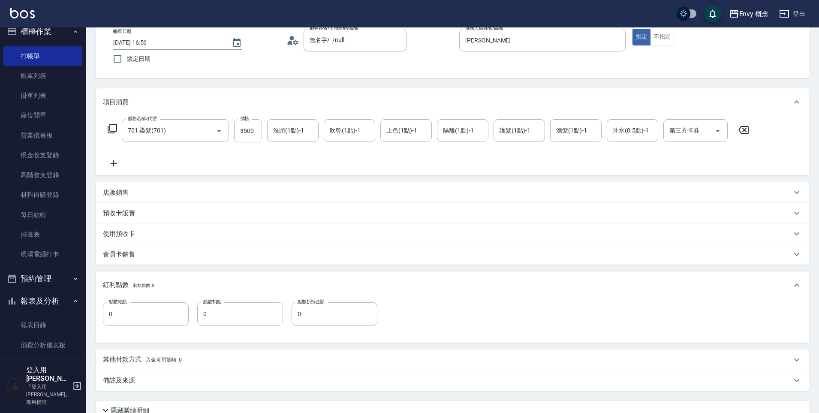
scroll to position [87, 0]
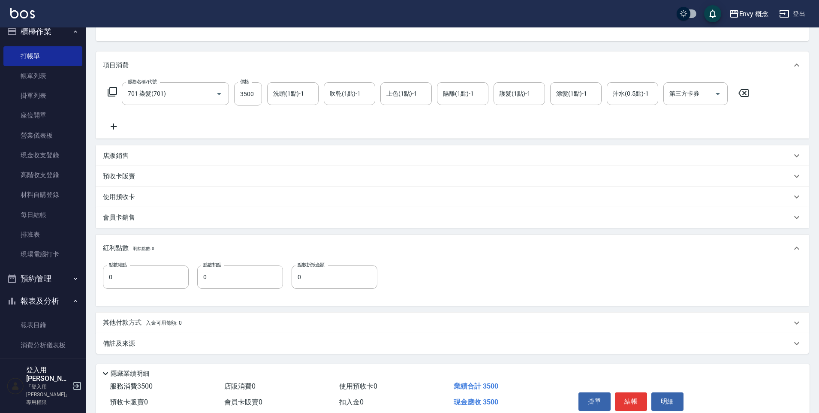
click at [132, 322] on p "其他付款方式 入金可用餘額: 0" at bounding box center [142, 322] width 79 height 9
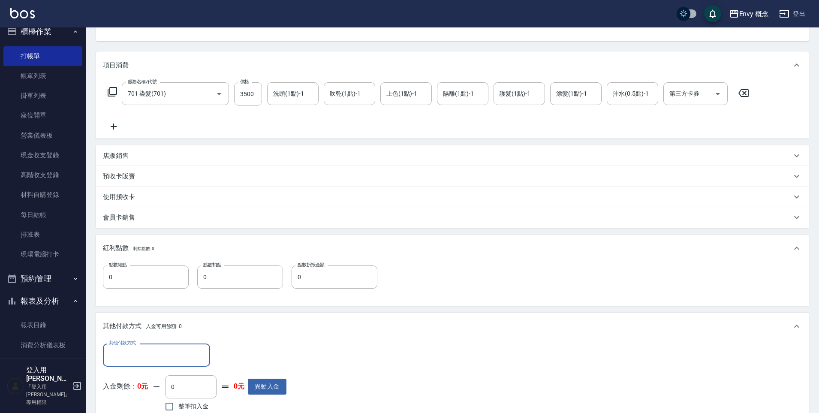
scroll to position [0, 0]
click at [156, 358] on input "其他付款方式" at bounding box center [156, 354] width 99 height 15
click at [152, 295] on span "Linepay" at bounding box center [156, 290] width 107 height 14
type input "Linepay"
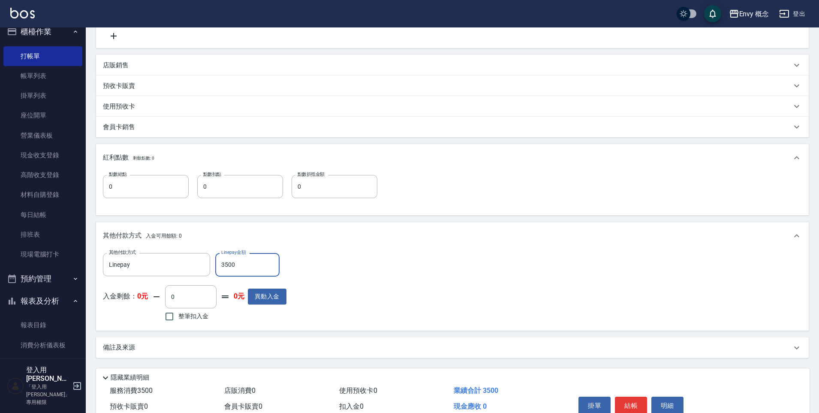
scroll to position [220, 0]
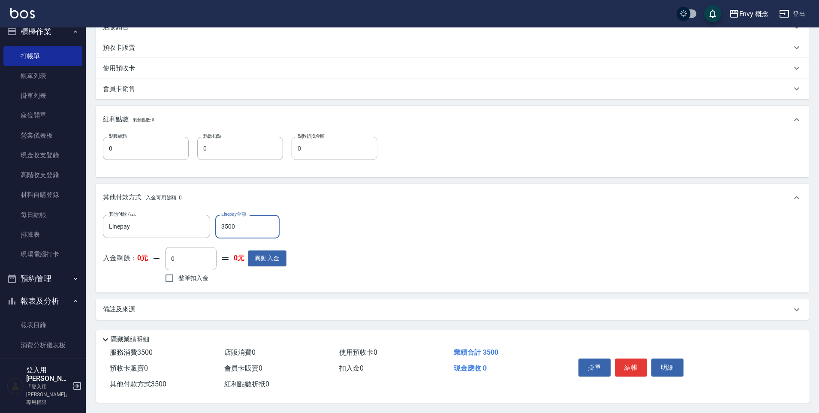
type input "3500"
click at [632, 363] on button "結帳" at bounding box center [631, 367] width 32 height 18
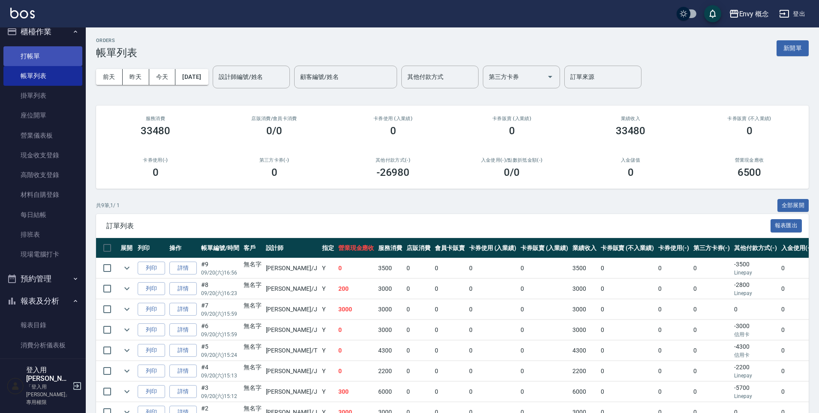
click at [59, 54] on link "打帳單" at bounding box center [42, 56] width 79 height 20
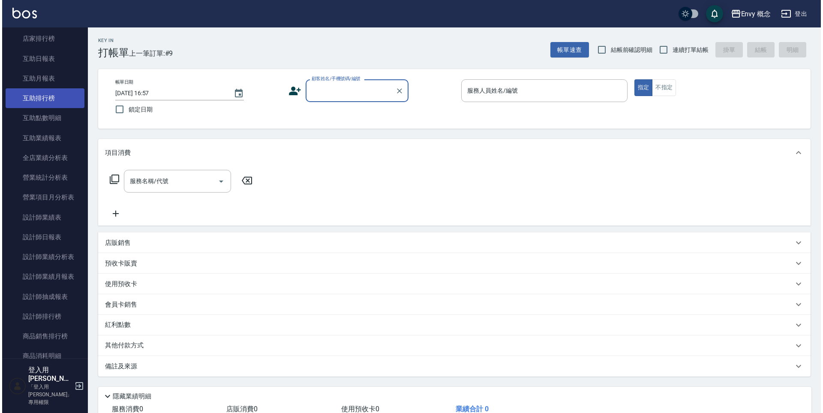
scroll to position [583, 0]
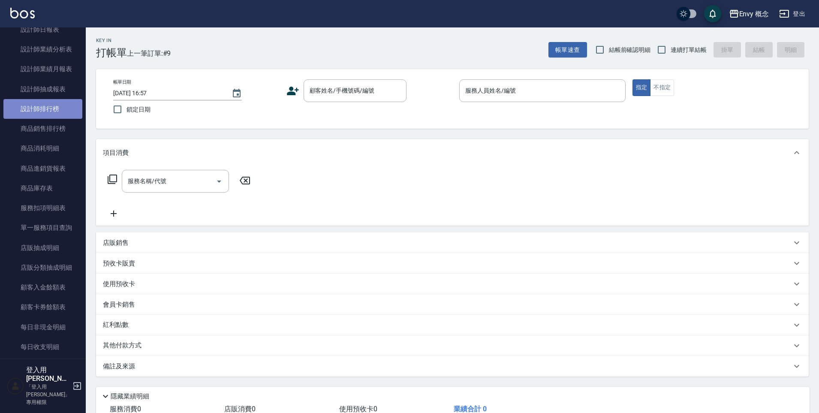
click at [56, 100] on link "設計師排行榜" at bounding box center [42, 109] width 79 height 20
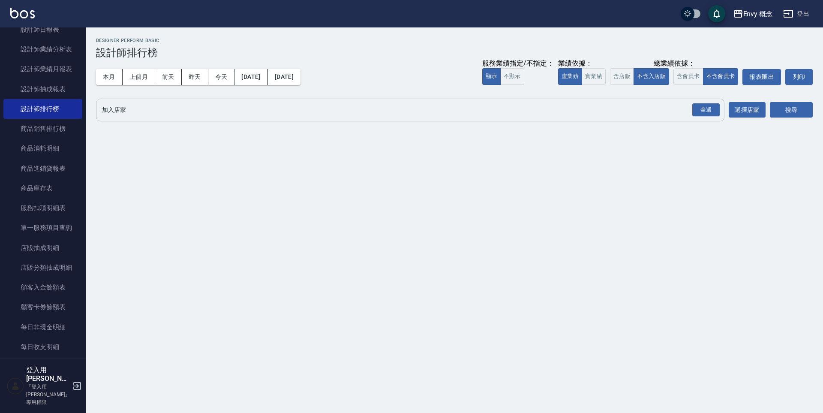
click at [215, 112] on input "加入店家" at bounding box center [404, 109] width 608 height 15
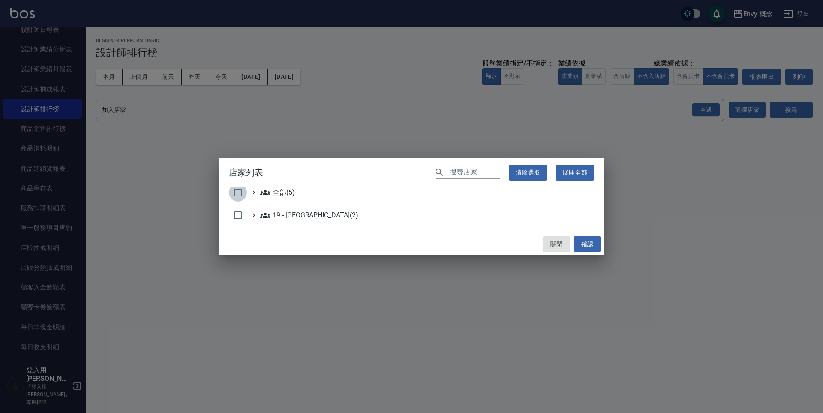
click at [233, 196] on input "checkbox" at bounding box center [238, 192] width 18 height 18
checkbox input "true"
click at [586, 238] on button "確認" at bounding box center [587, 244] width 27 height 16
checkbox input "false"
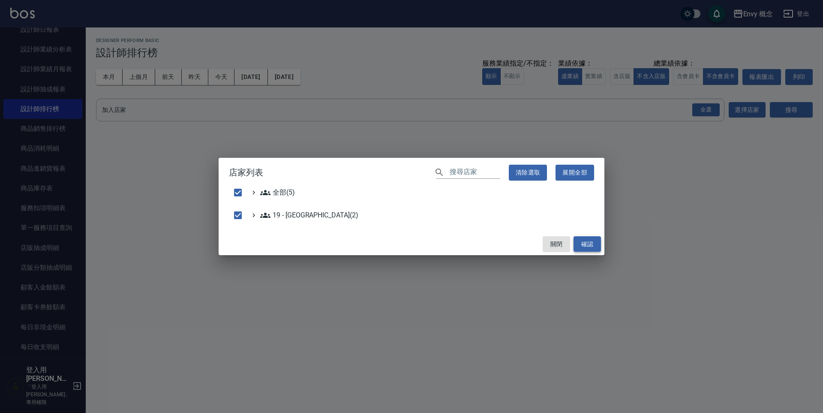
checkbox input "false"
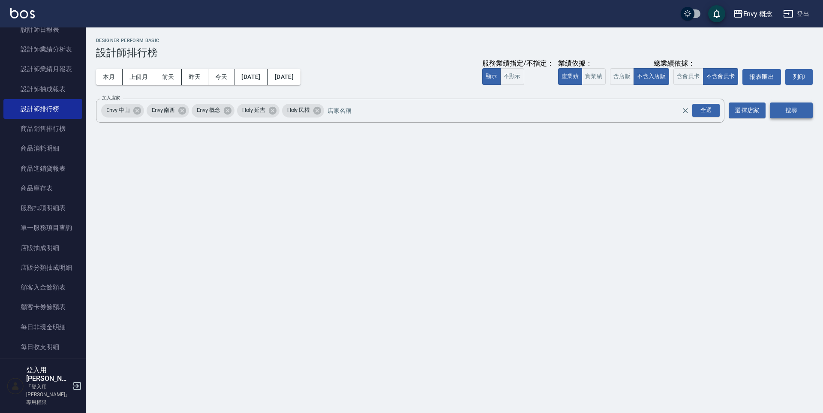
click at [803, 111] on button "搜尋" at bounding box center [791, 110] width 43 height 16
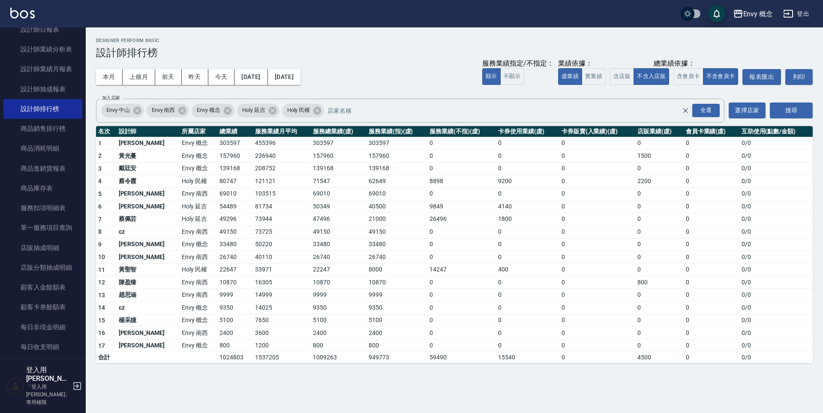
drag, startPoint x: 265, startPoint y: 146, endPoint x: 183, endPoint y: 150, distance: 82.0
click at [235, 149] on tbody "1 王文嘉 Envy 概念 303597 455396 303597 303597 0 0 0 0 0 0 / 0 2 [PERSON_NAME]Envy 概…" at bounding box center [454, 250] width 717 height 226
click at [182, 150] on td "Envy 概念" at bounding box center [199, 156] width 38 height 13
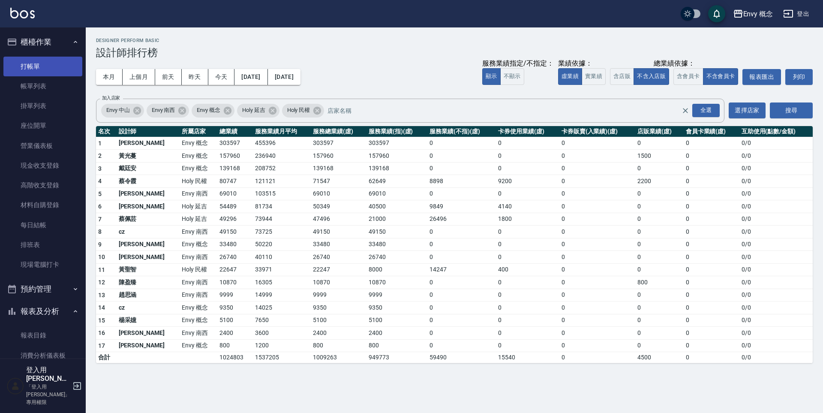
click at [27, 60] on link "打帳單" at bounding box center [42, 67] width 79 height 20
